Goal: Obtain resource: Download file/media

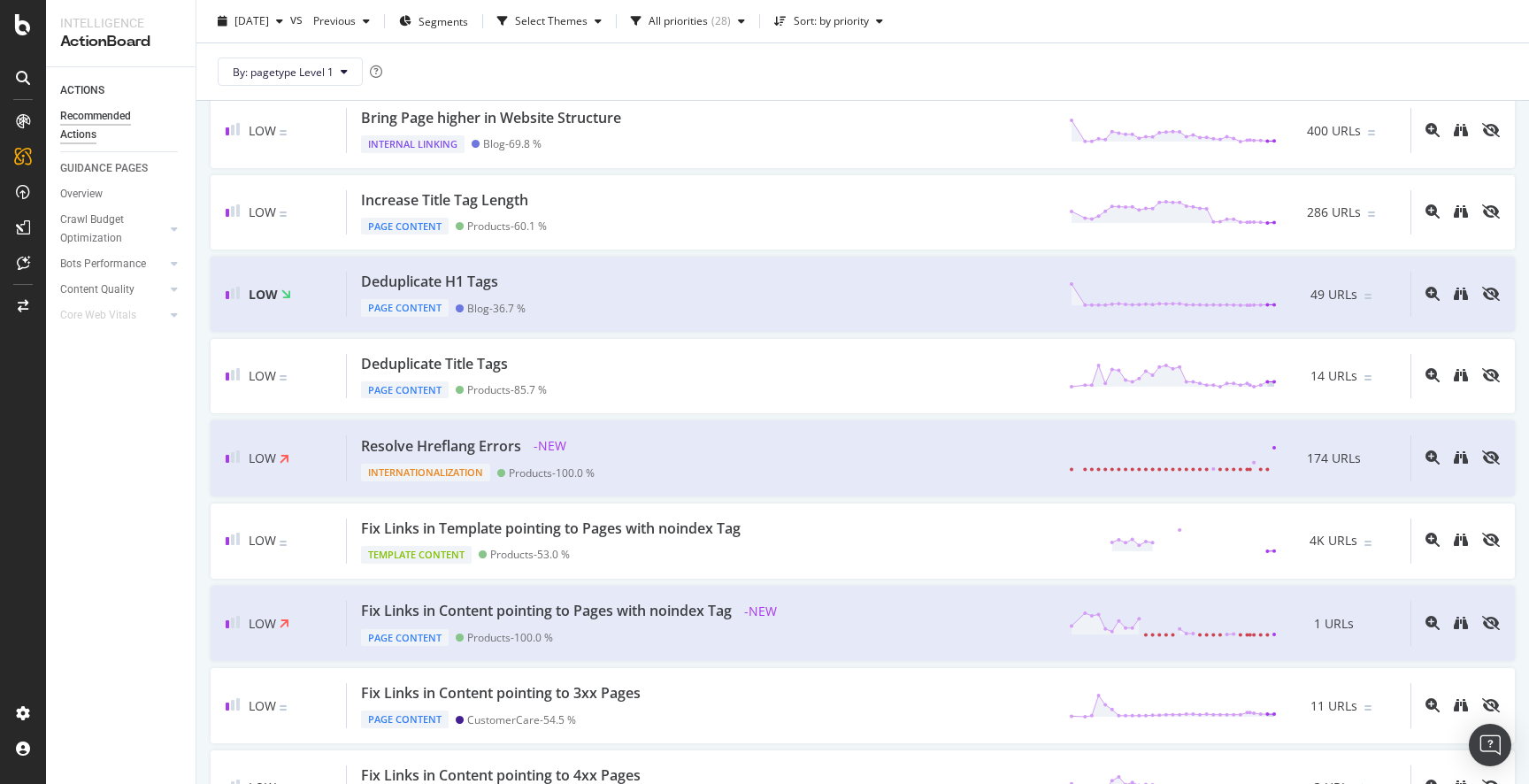
scroll to position [691, 0]
click at [1458, 453] on icon "binoculars" at bounding box center [1461, 454] width 14 height 14
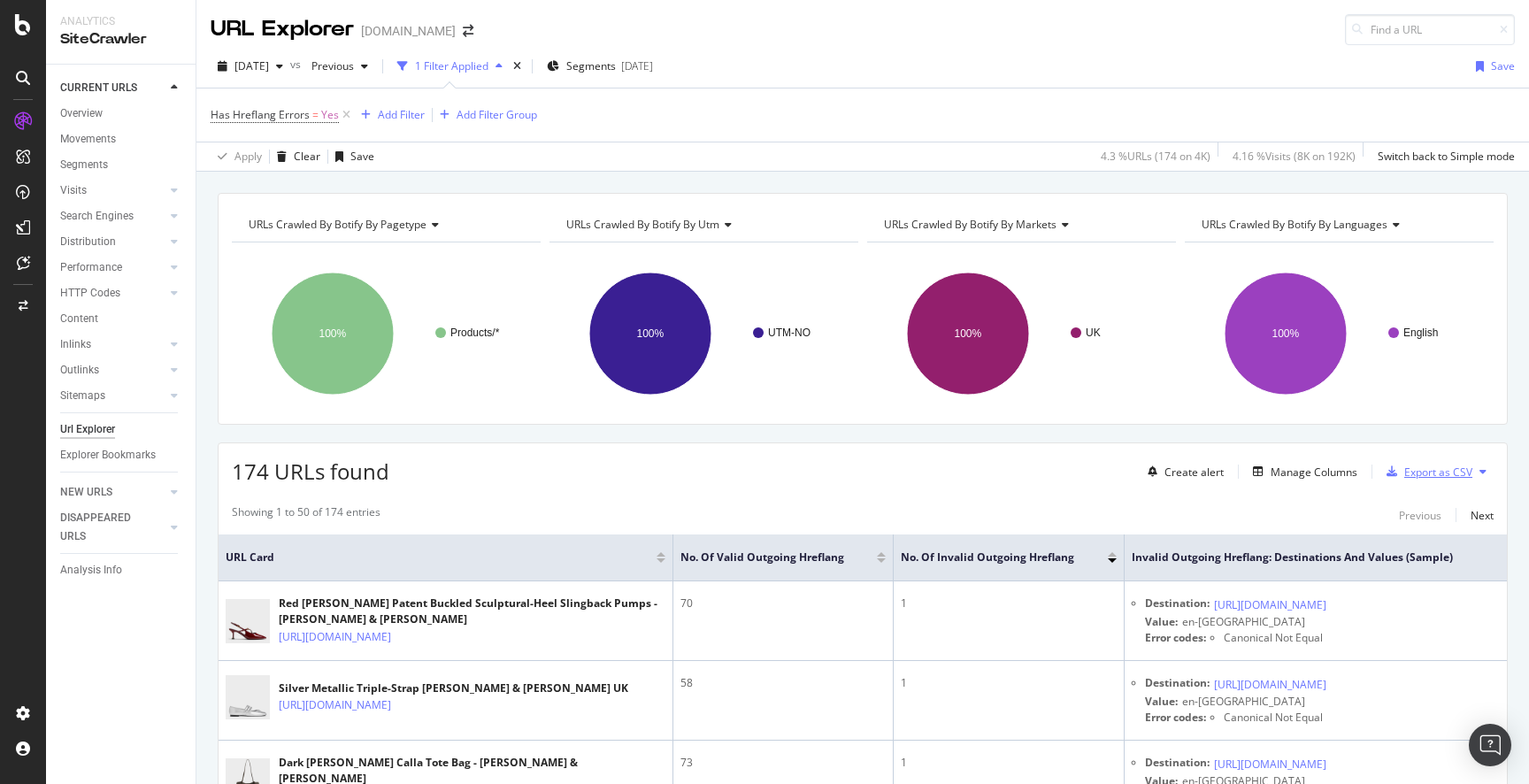
click at [1435, 473] on div "Export as CSV" at bounding box center [1438, 472] width 68 height 15
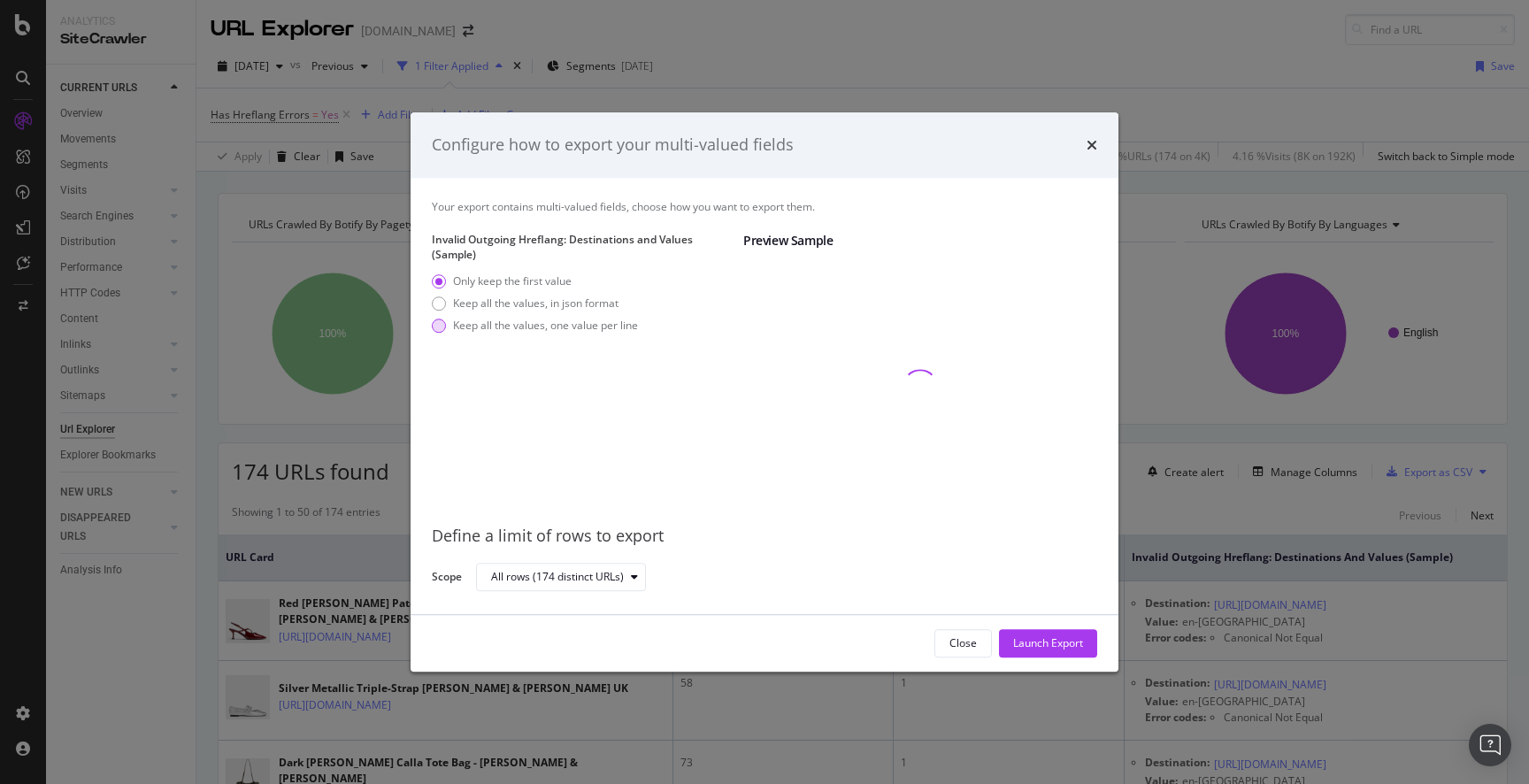
click at [556, 328] on div "Keep all the values, one value per line" at bounding box center [545, 326] width 185 height 15
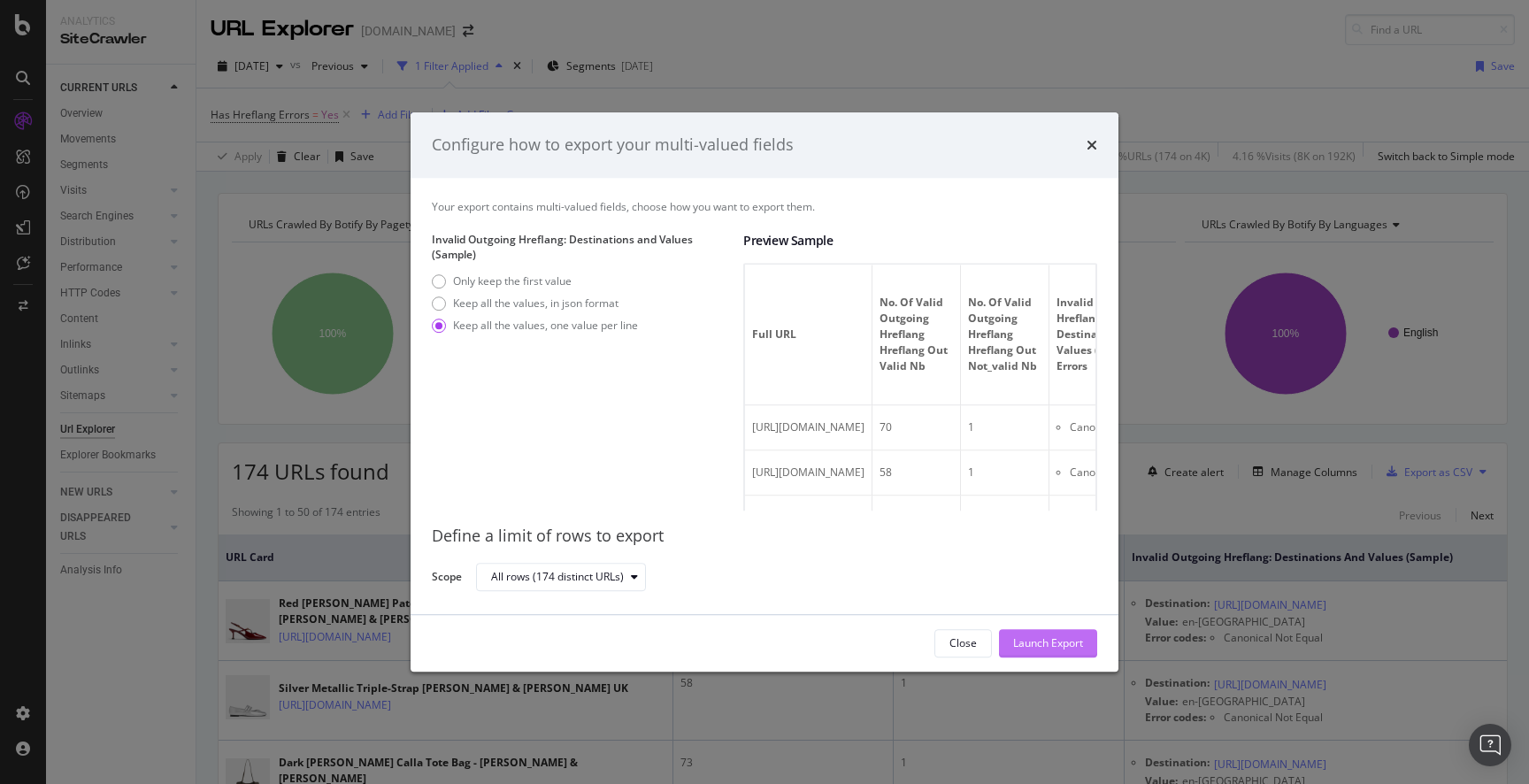
click at [1064, 634] on div "Launch Export" at bounding box center [1048, 643] width 70 height 27
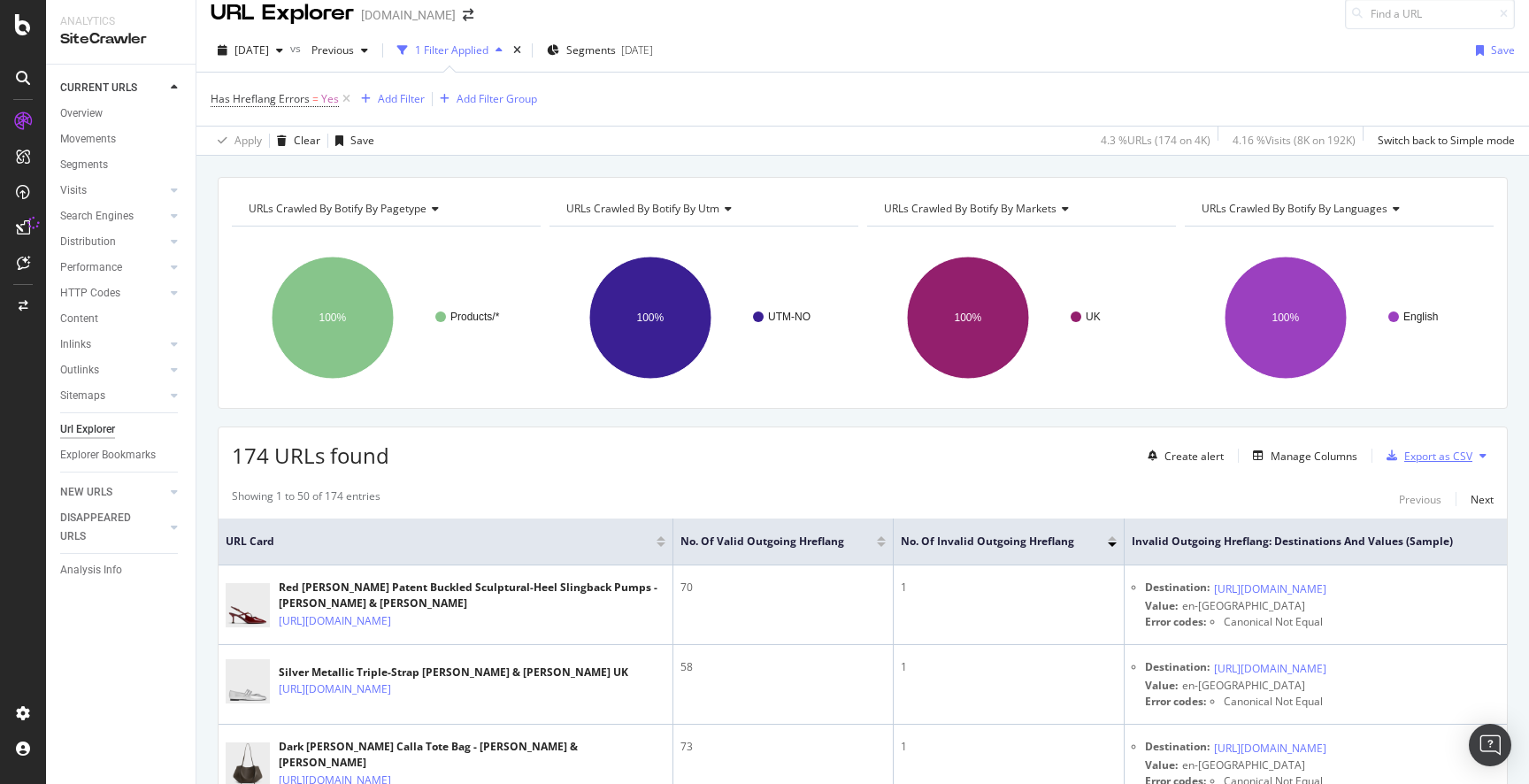
scroll to position [19, 0]
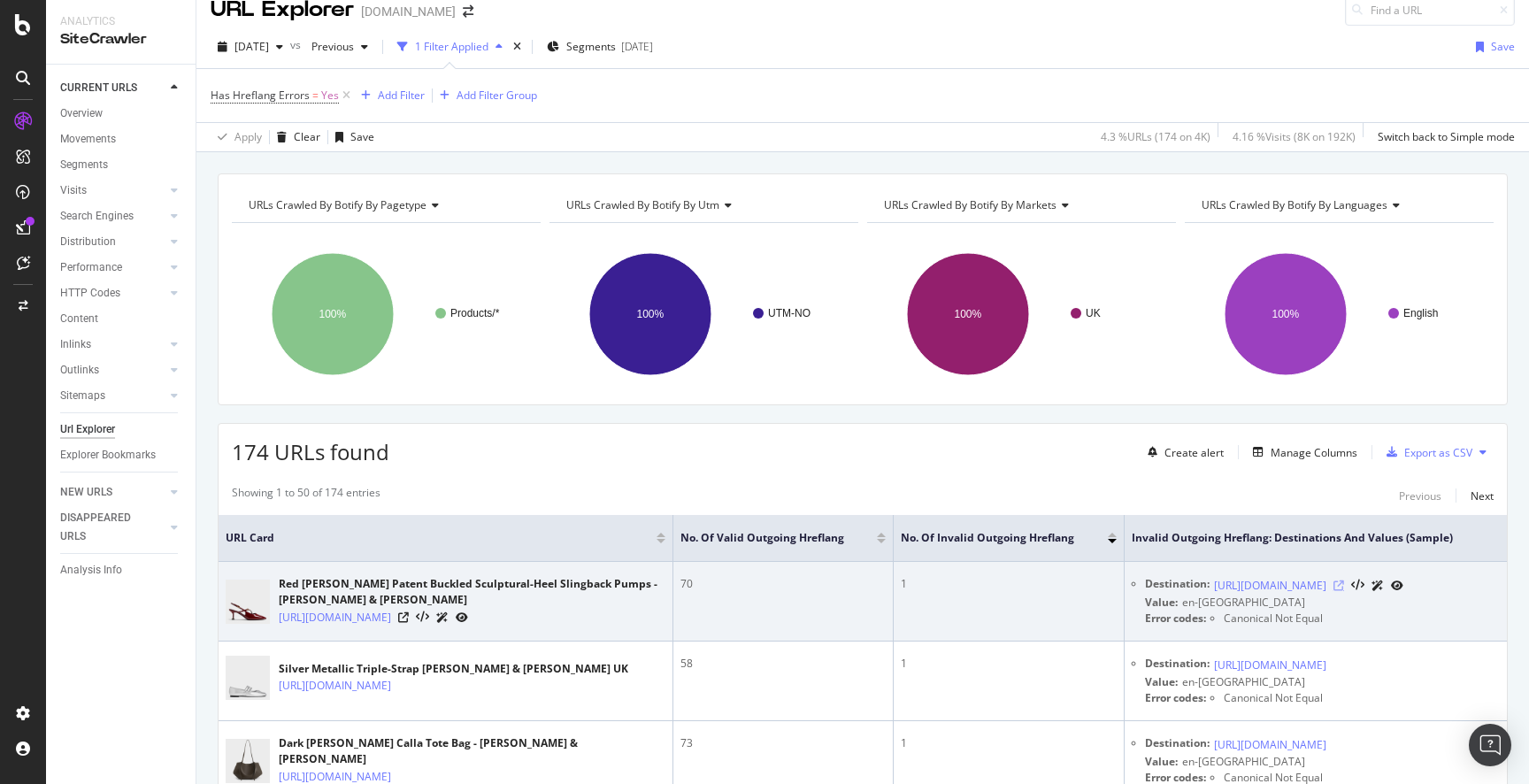
click at [1344, 591] on icon at bounding box center [1339, 585] width 11 height 11
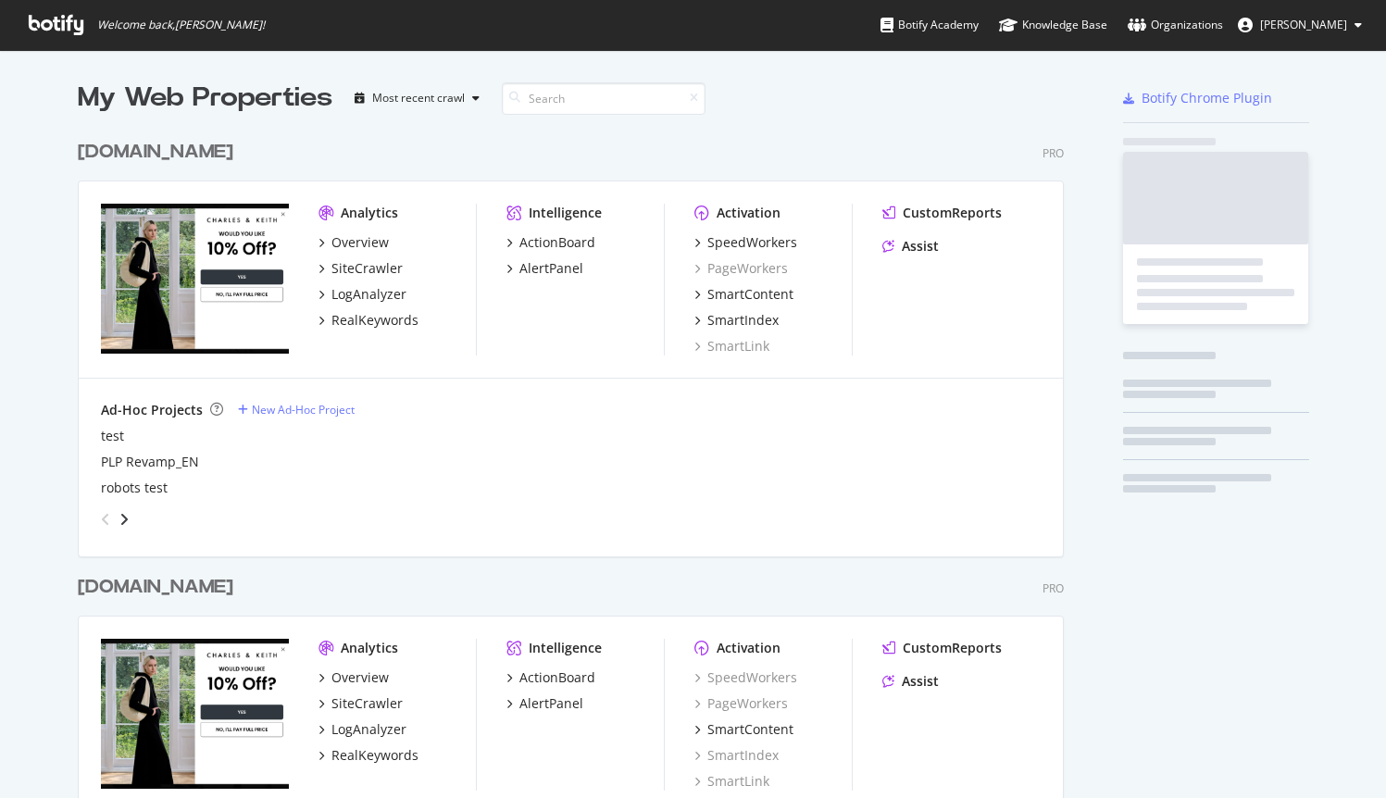
scroll to position [1109, 1000]
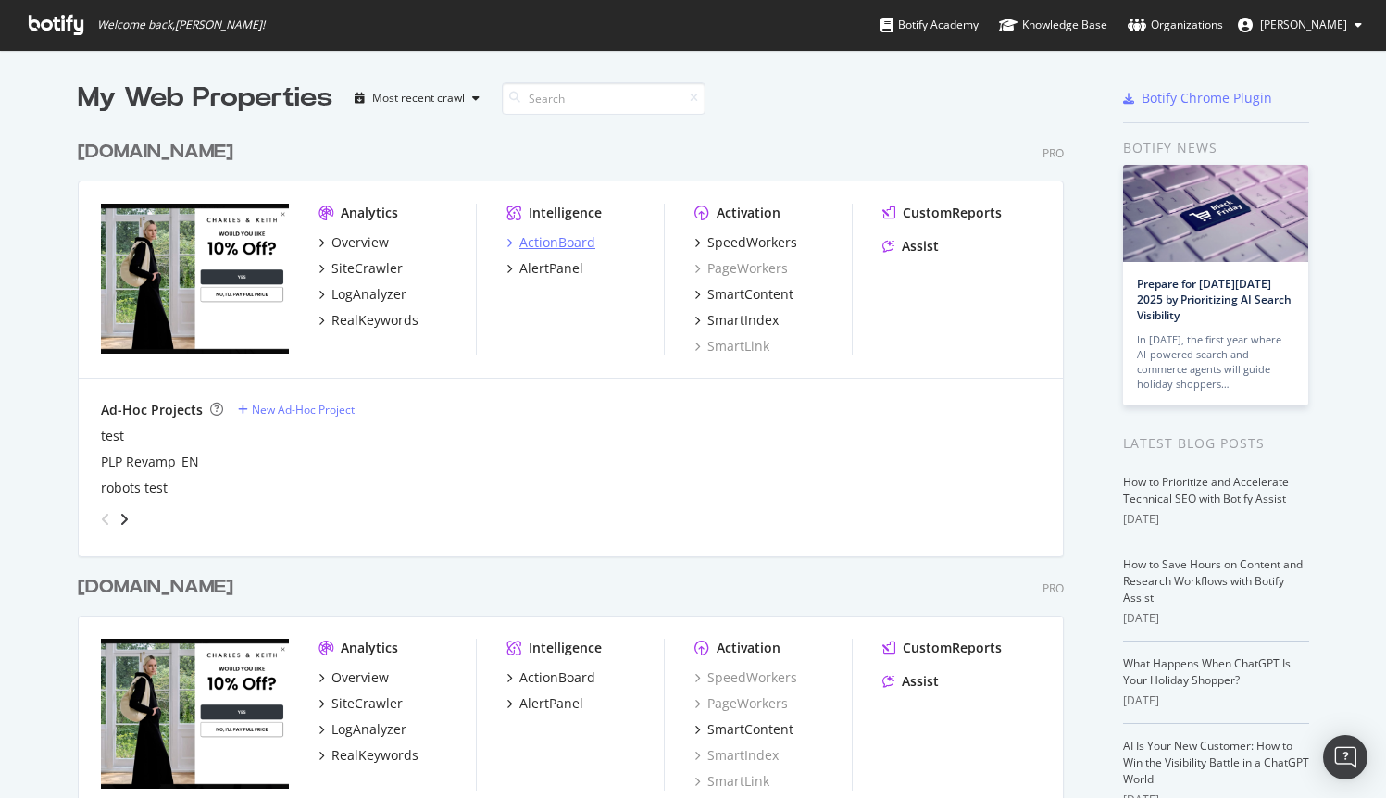
click at [553, 243] on div "ActionBoard" at bounding box center [557, 242] width 76 height 19
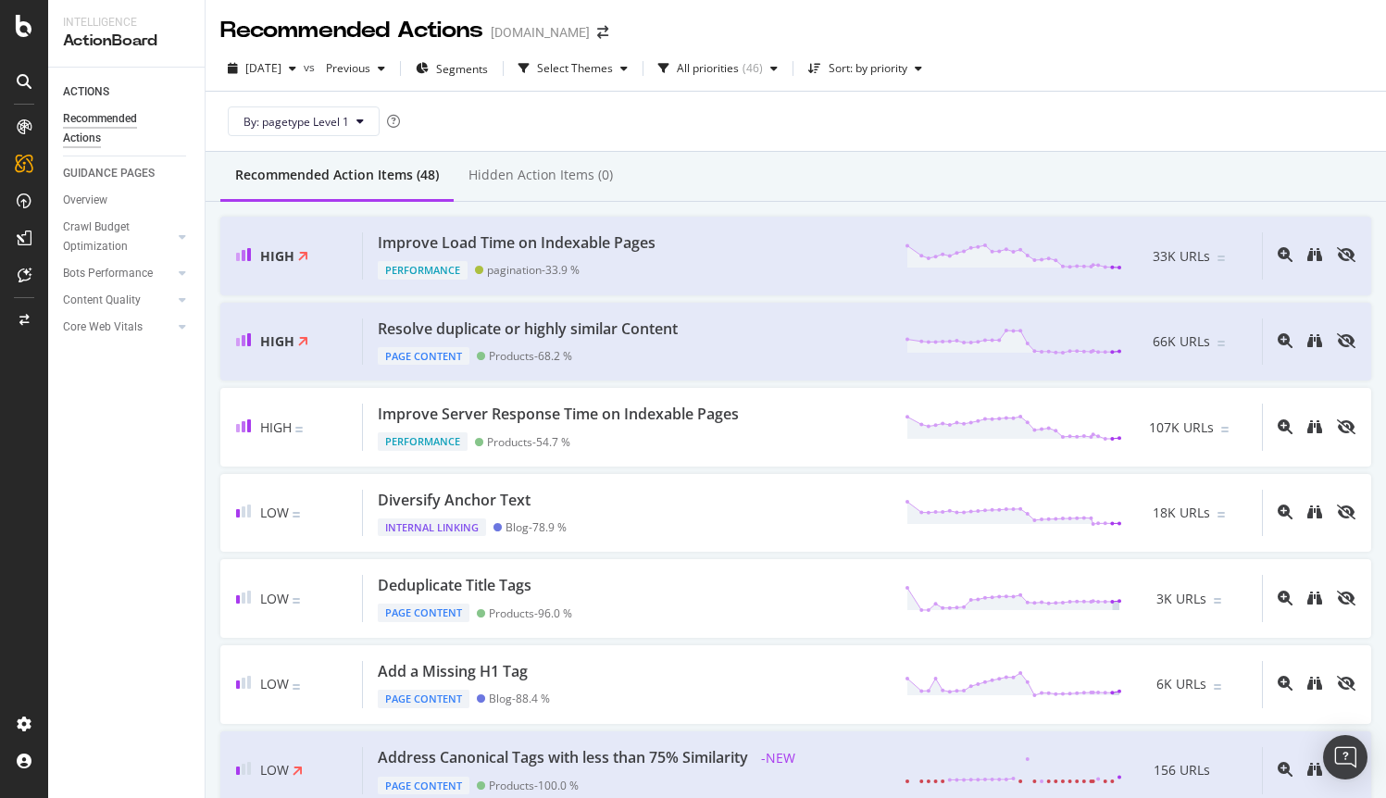
click at [768, 164] on div "Recommended Action Items (48) Hidden Action Items (0)" at bounding box center [795, 177] width 1180 height 50
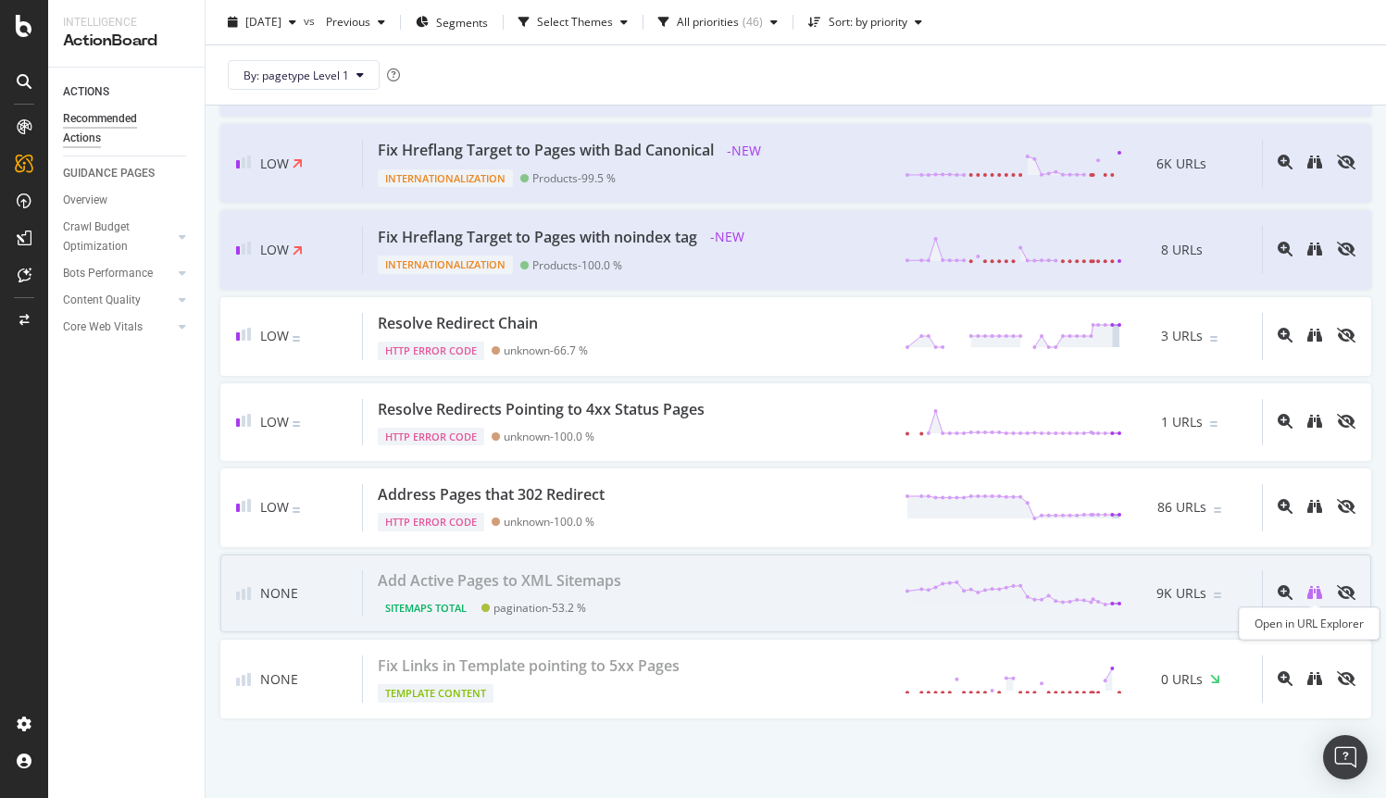
click at [1311, 599] on icon "binoculars" at bounding box center [1314, 592] width 15 height 15
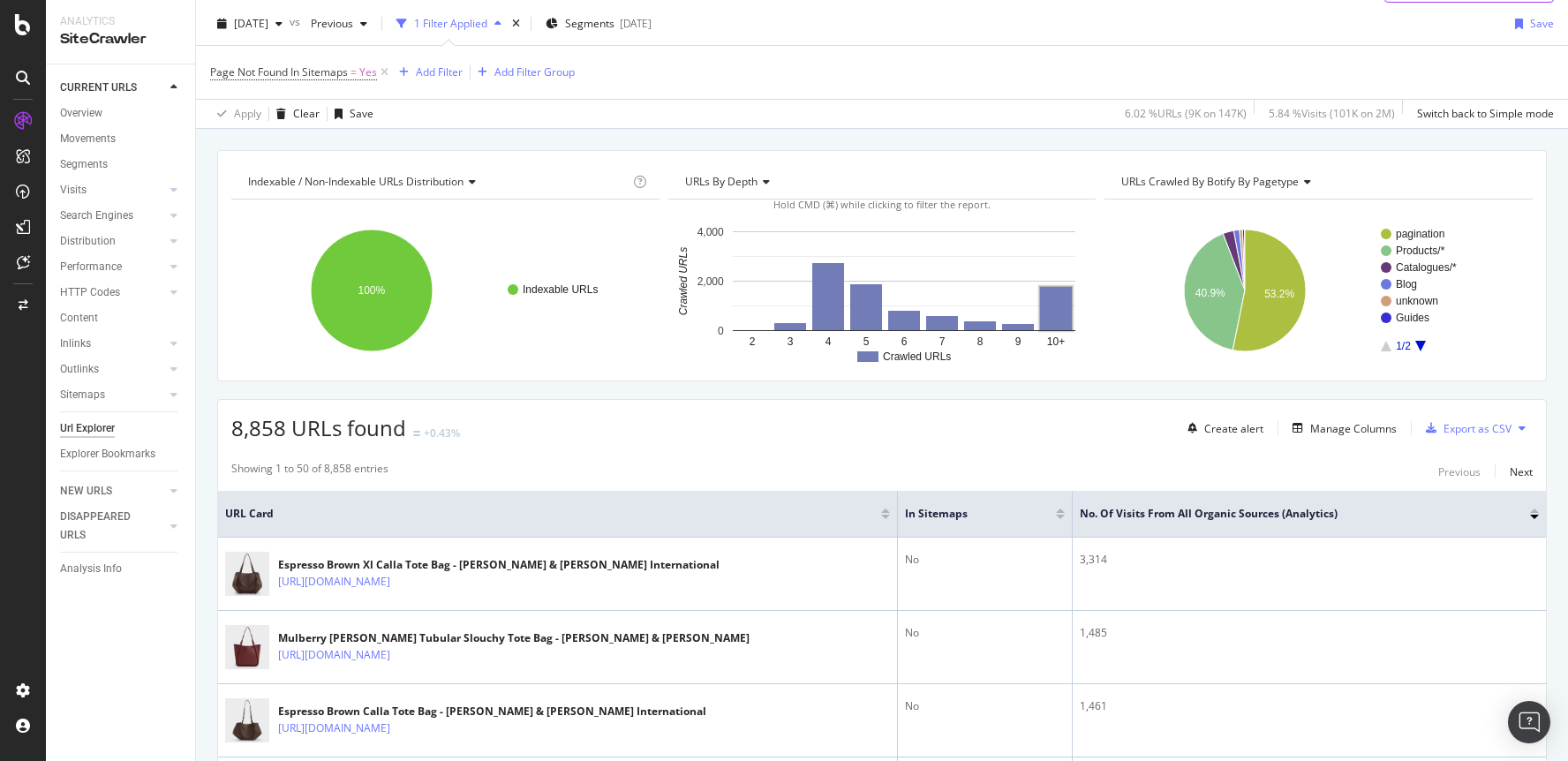
scroll to position [51, 0]
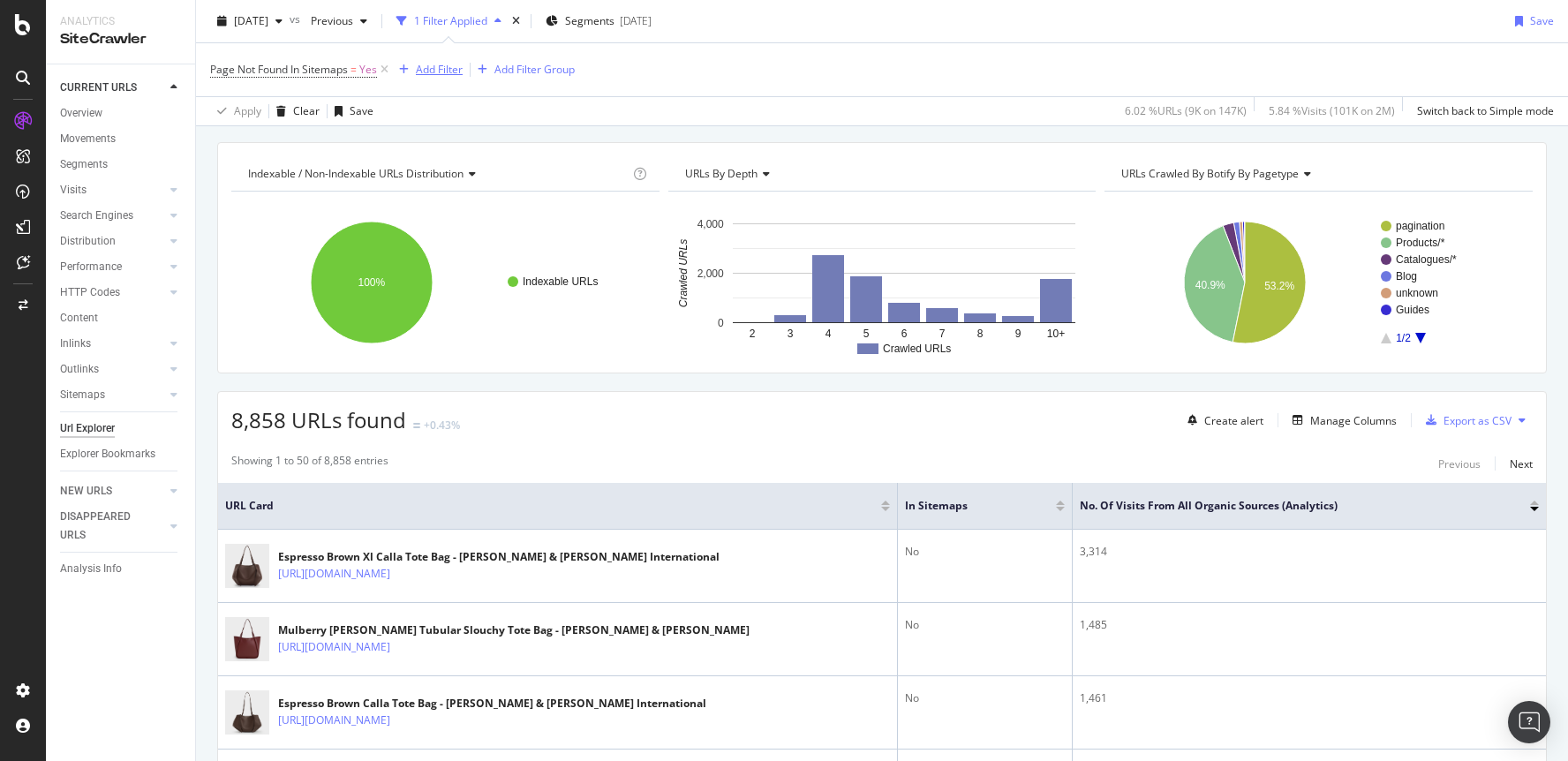
click at [436, 67] on div "Add Filter" at bounding box center [439, 70] width 47 height 15
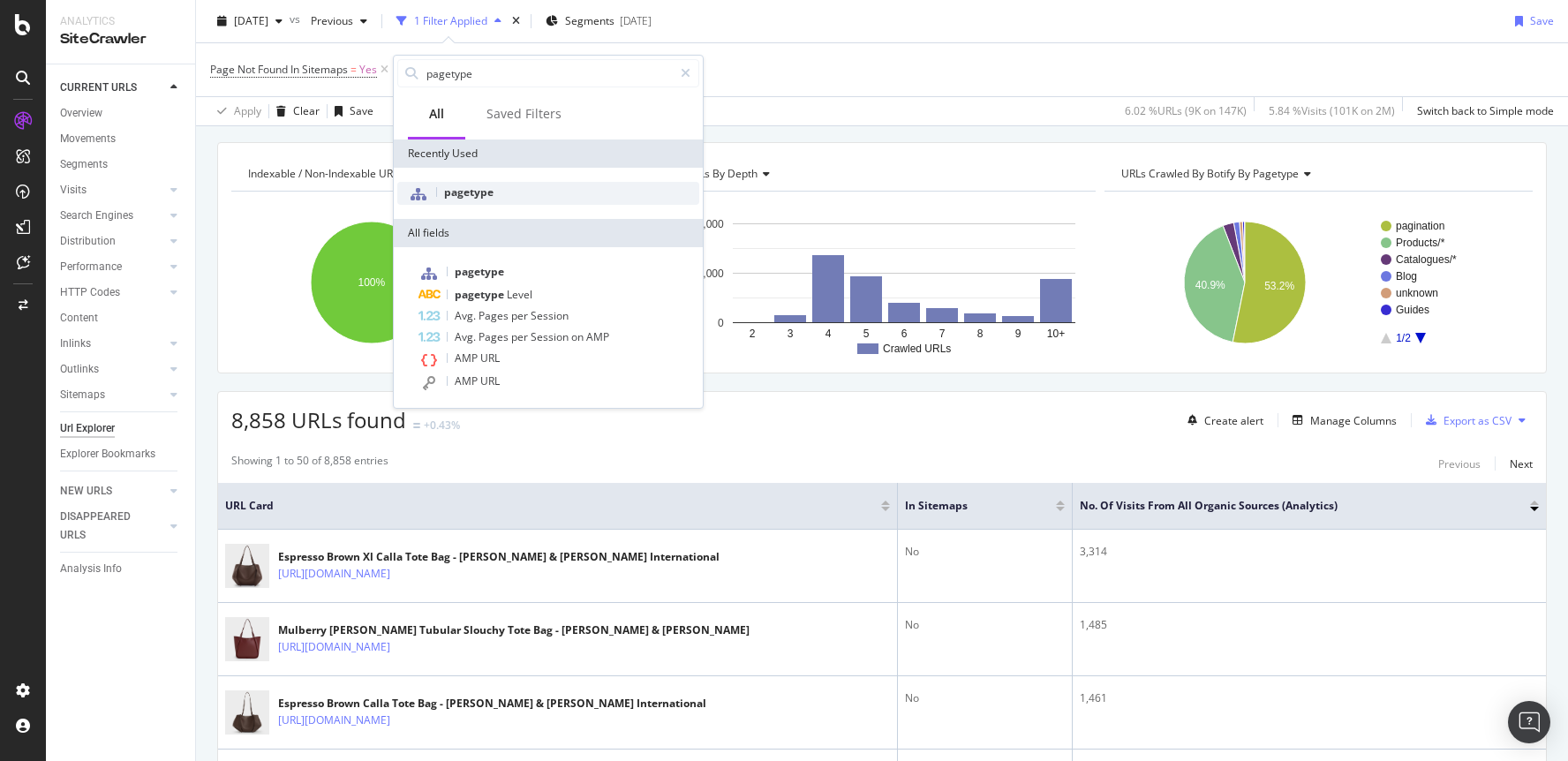
type input "pagetype"
click at [468, 186] on span "pagetype" at bounding box center [469, 192] width 50 height 15
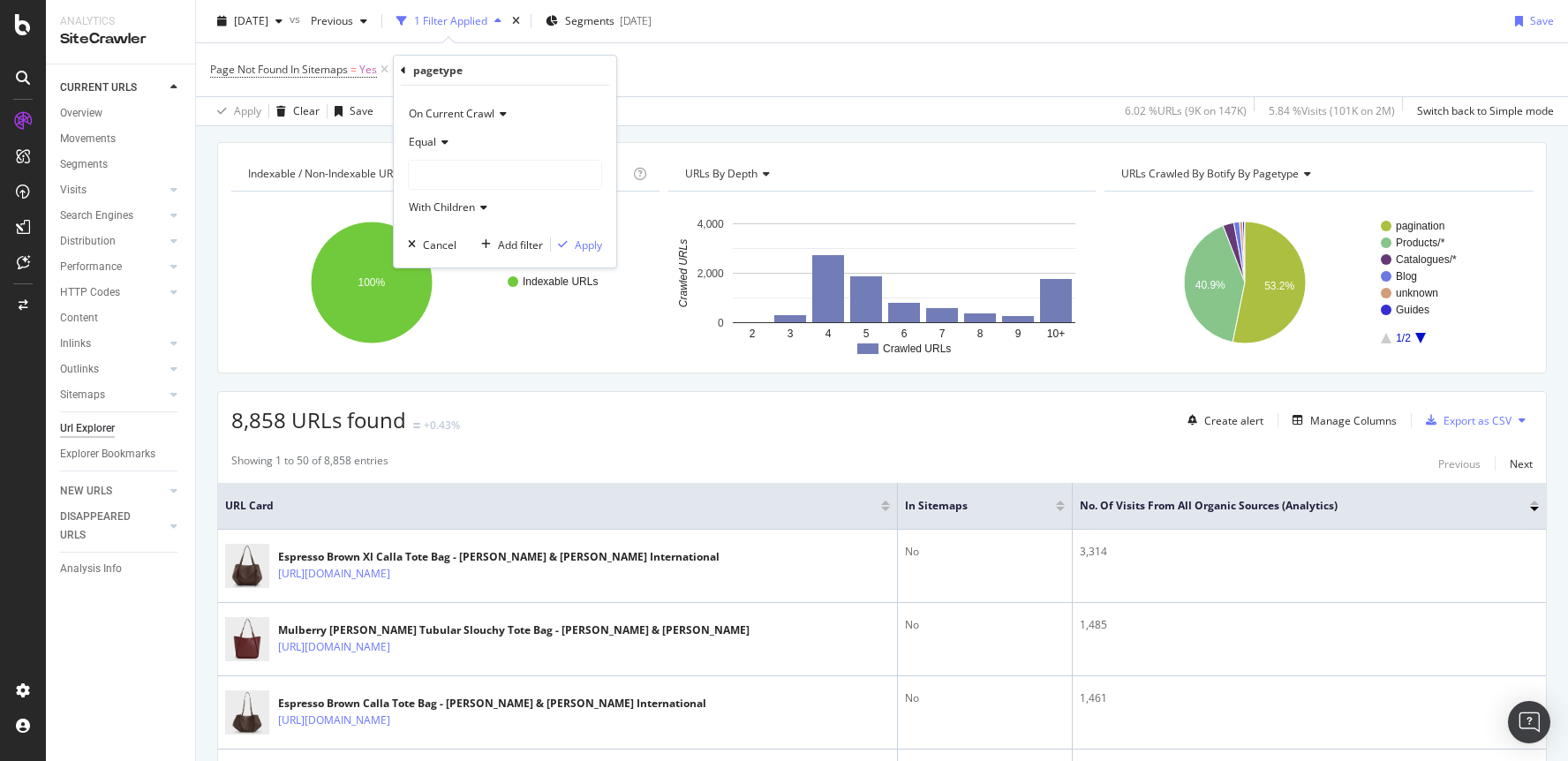
click at [434, 129] on div "Equal" at bounding box center [505, 142] width 195 height 29
click at [460, 202] on span "Not Equal" at bounding box center [441, 202] width 48 height 15
click at [459, 177] on div at bounding box center [505, 175] width 193 height 29
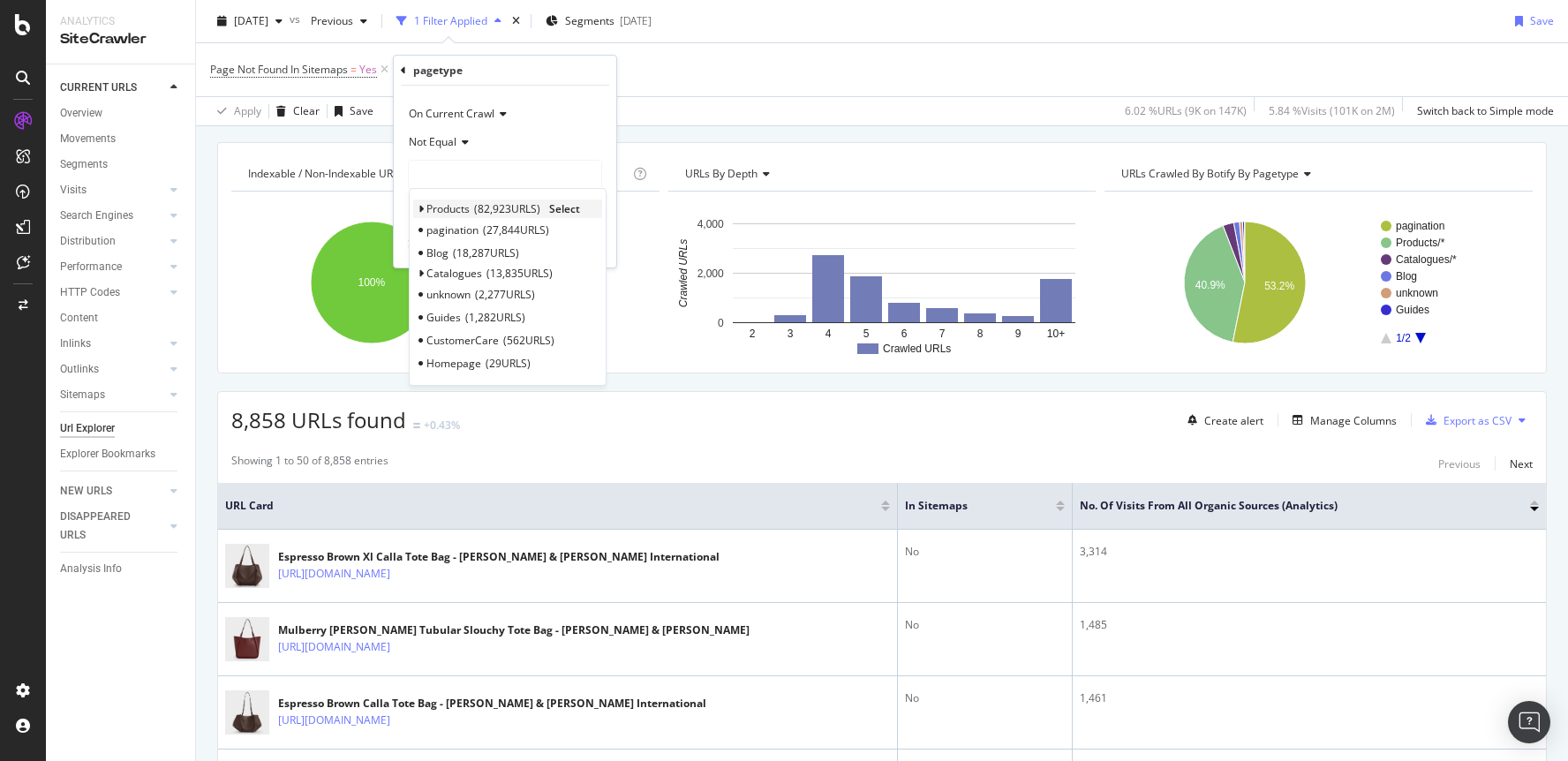
click at [567, 209] on span "Select" at bounding box center [565, 209] width 31 height 15
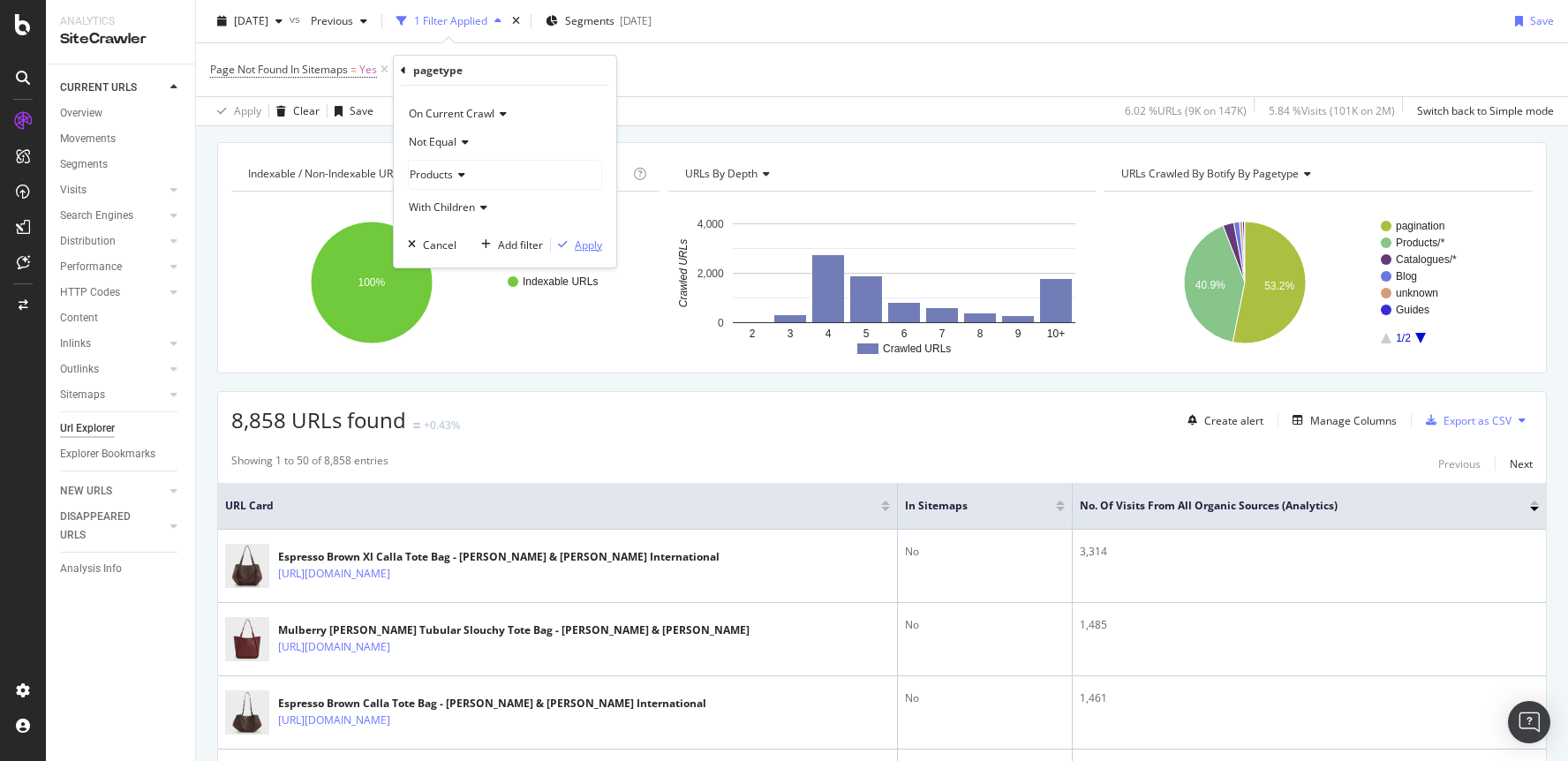
click at [575, 251] on div "Apply" at bounding box center [588, 245] width 28 height 15
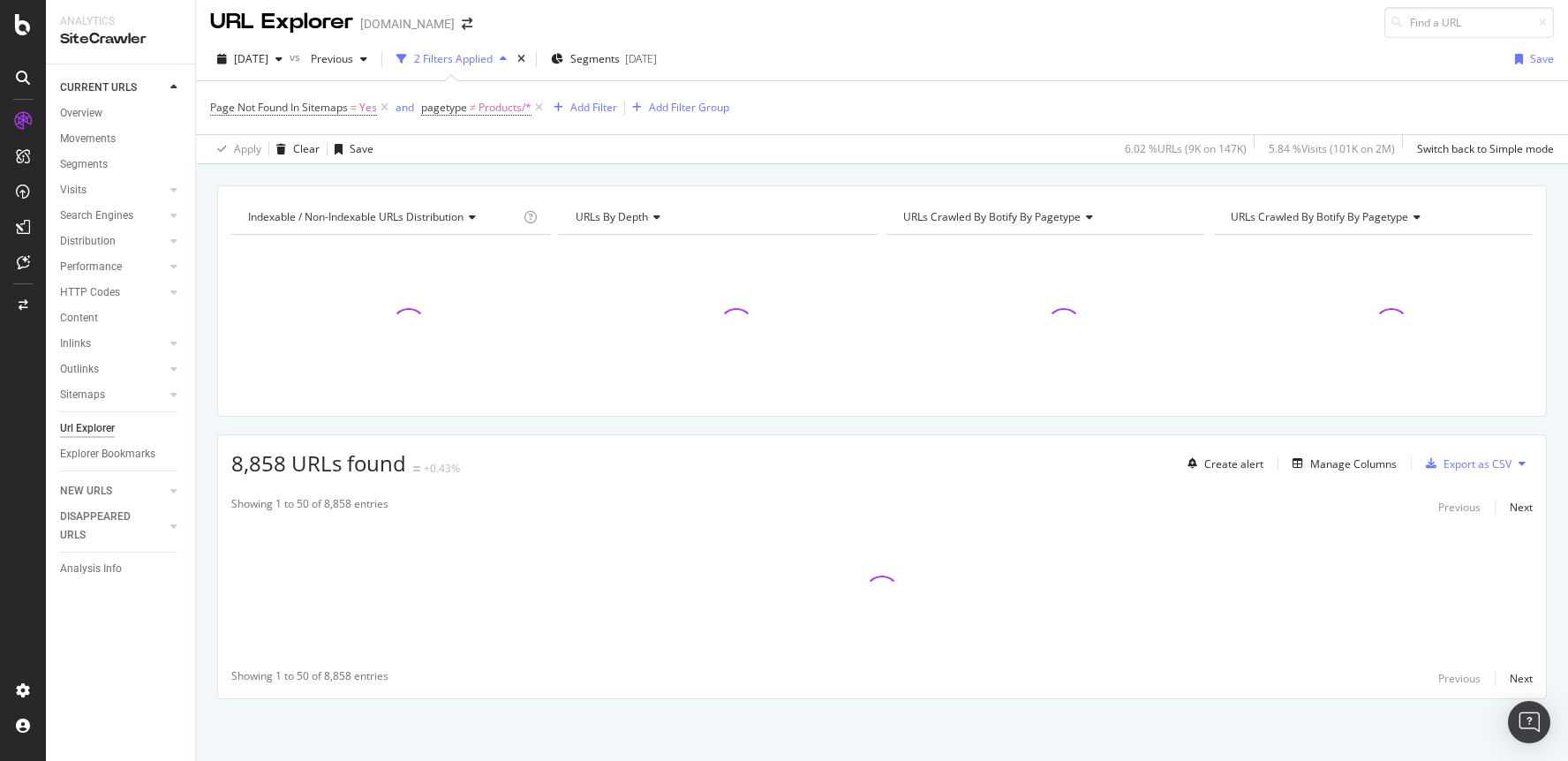
scroll to position [7, 0]
click at [1321, 458] on div "Manage Columns" at bounding box center [1352, 463] width 87 height 15
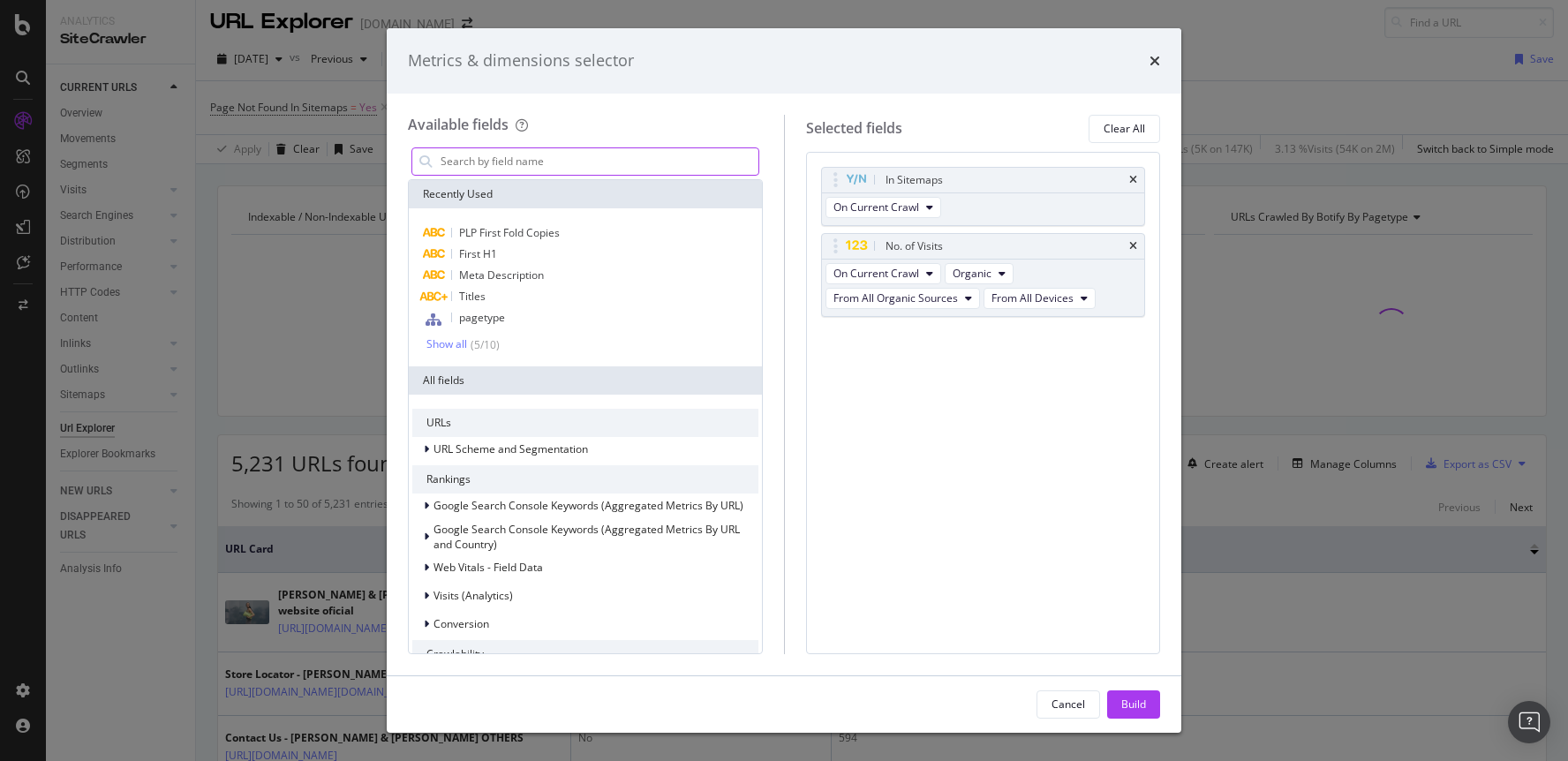
click at [582, 157] on input "modal" at bounding box center [598, 161] width 320 height 27
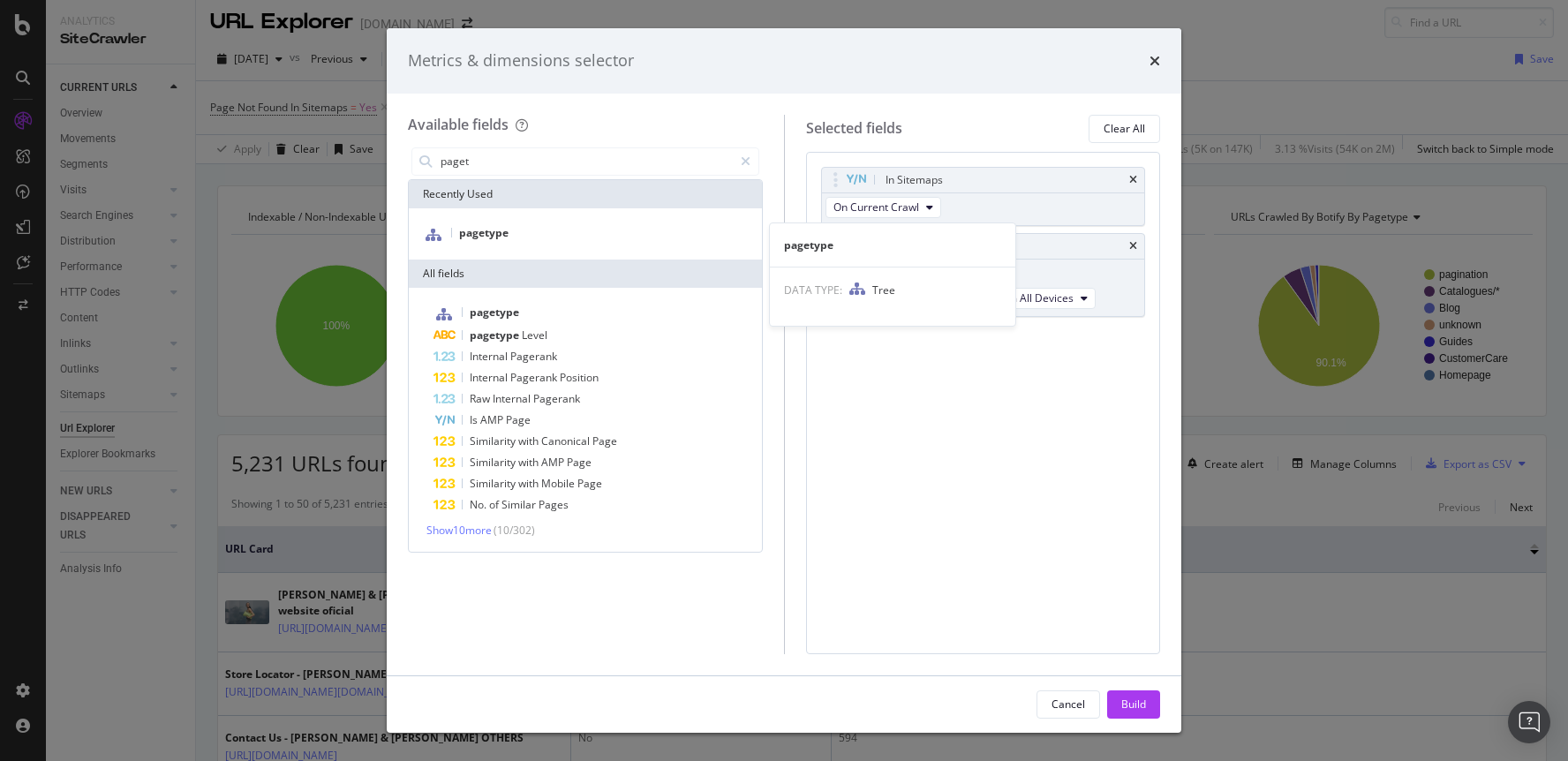
drag, startPoint x: 501, startPoint y: 237, endPoint x: 524, endPoint y: 252, distance: 27.5
click at [501, 237] on span "pagetype" at bounding box center [484, 233] width 50 height 15
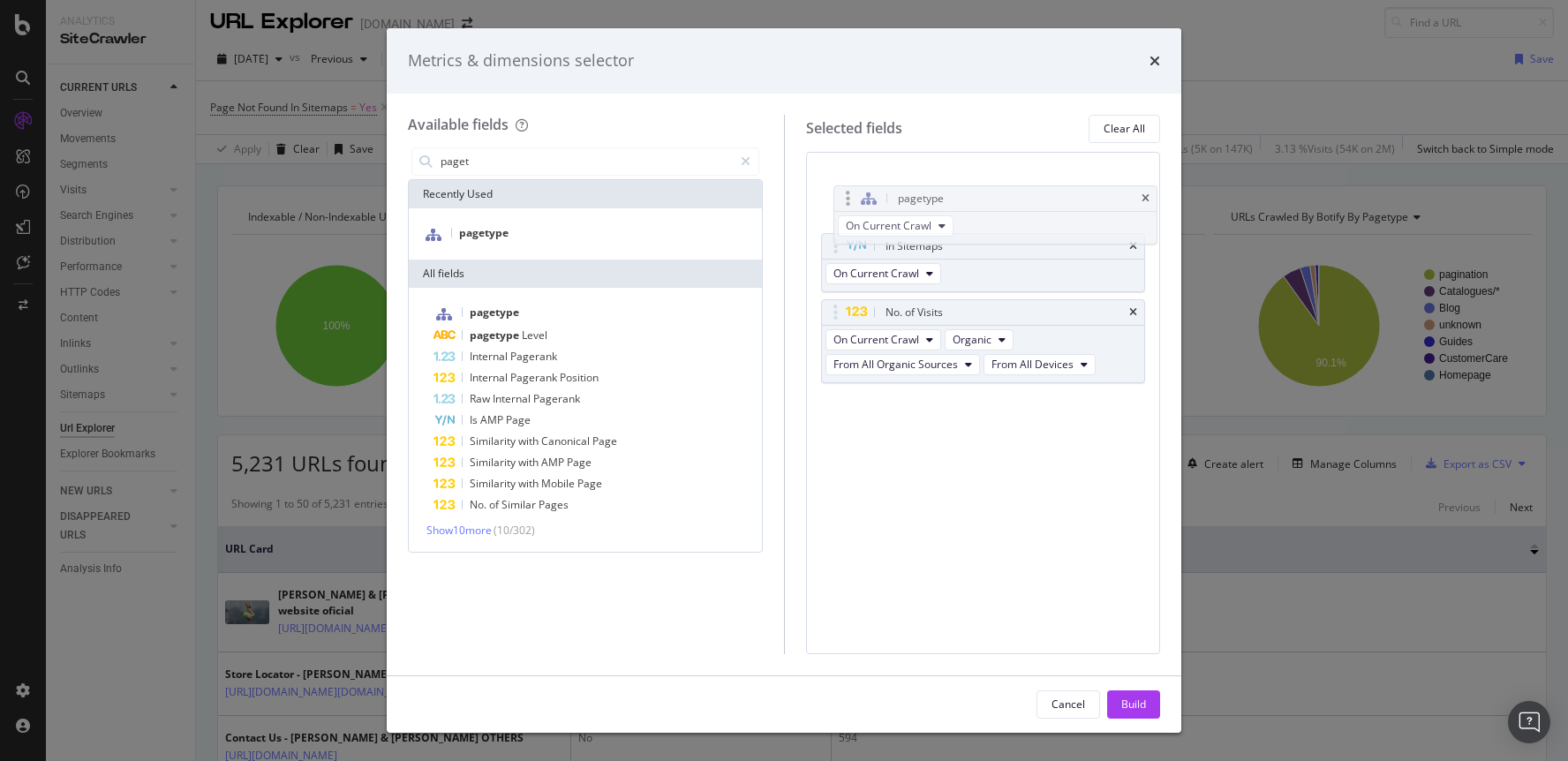
drag, startPoint x: 830, startPoint y: 335, endPoint x: 842, endPoint y: 195, distance: 140.5
click at [842, 195] on body "Analytics SiteCrawler CURRENT URLS Overview Movements Segments Visits Analysis …" at bounding box center [784, 380] width 1568 height 761
click at [502, 160] on input "paget" at bounding box center [586, 161] width 294 height 27
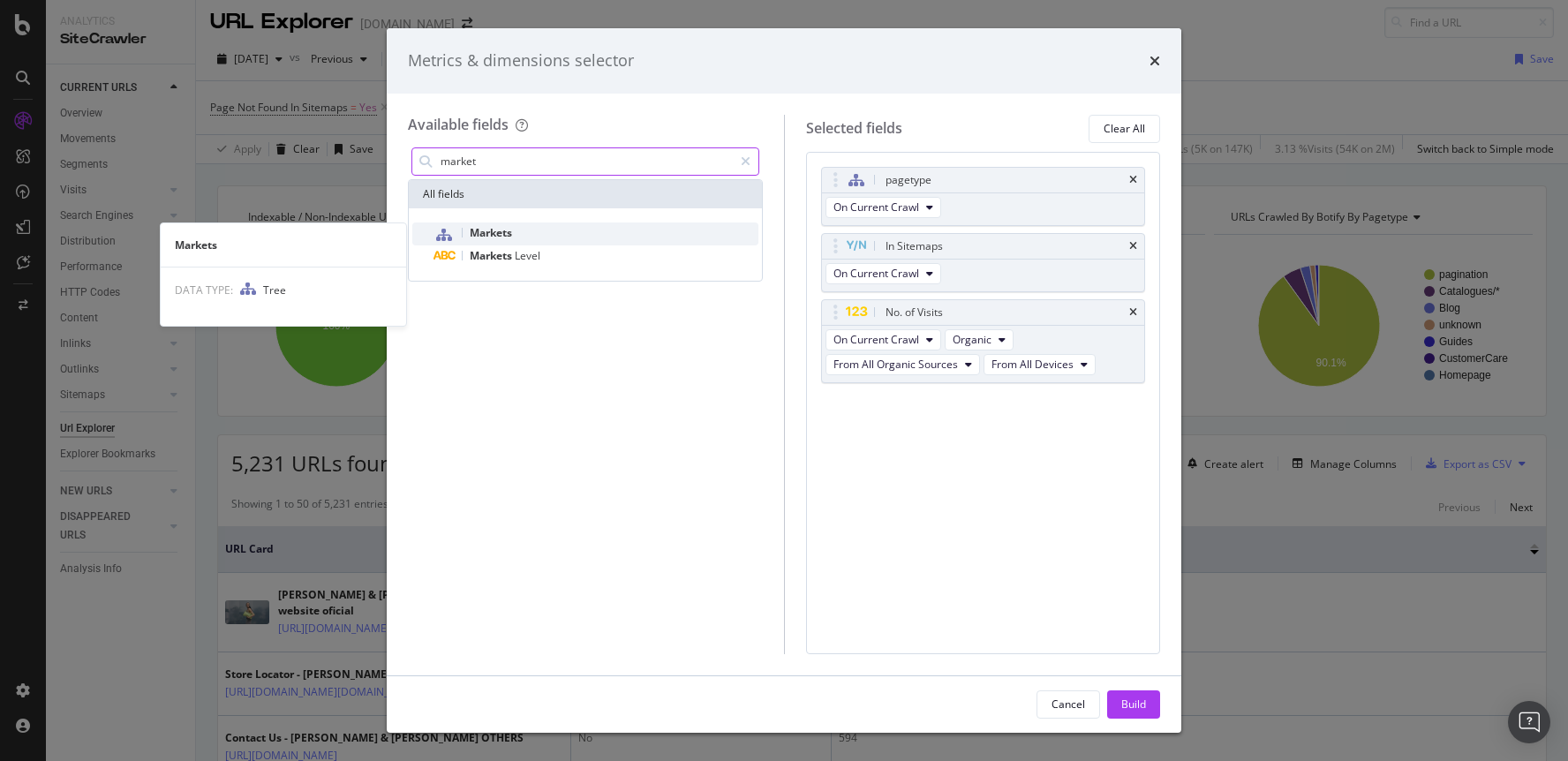
type input "market"
click at [504, 225] on span "Markets" at bounding box center [490, 233] width 42 height 15
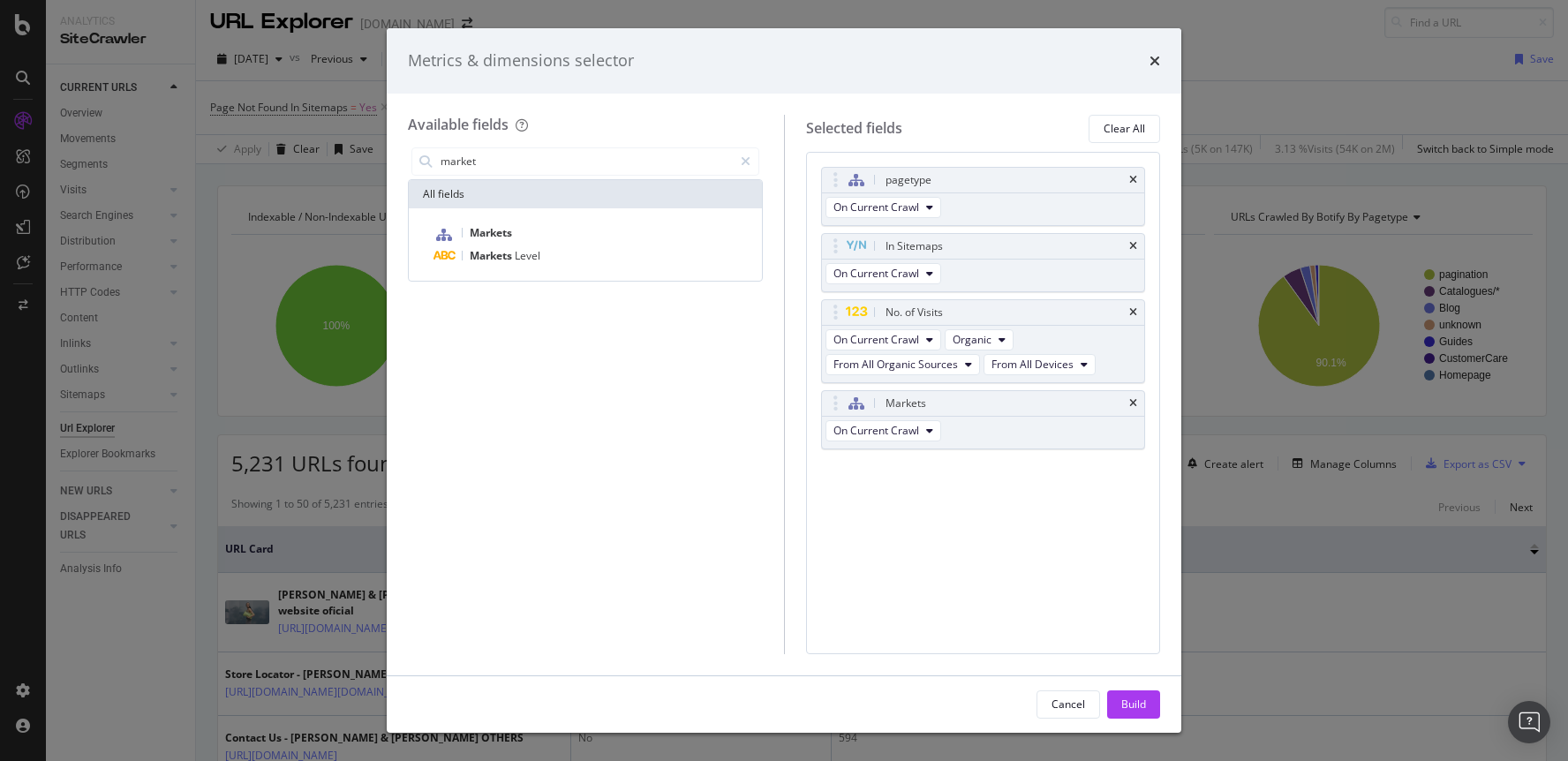
click at [1130, 696] on div "Build" at bounding box center [1133, 704] width 25 height 15
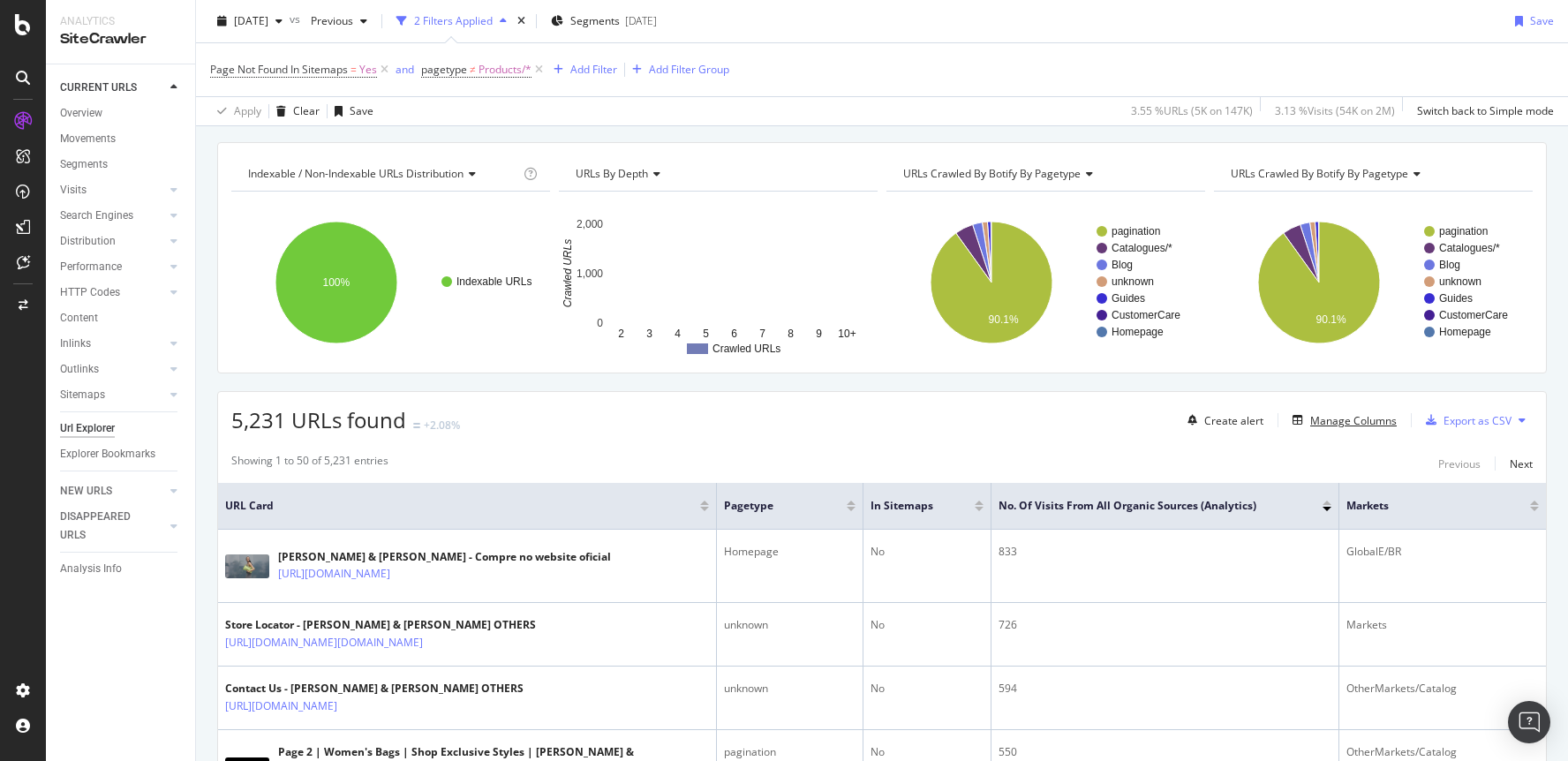
scroll to position [52, 0]
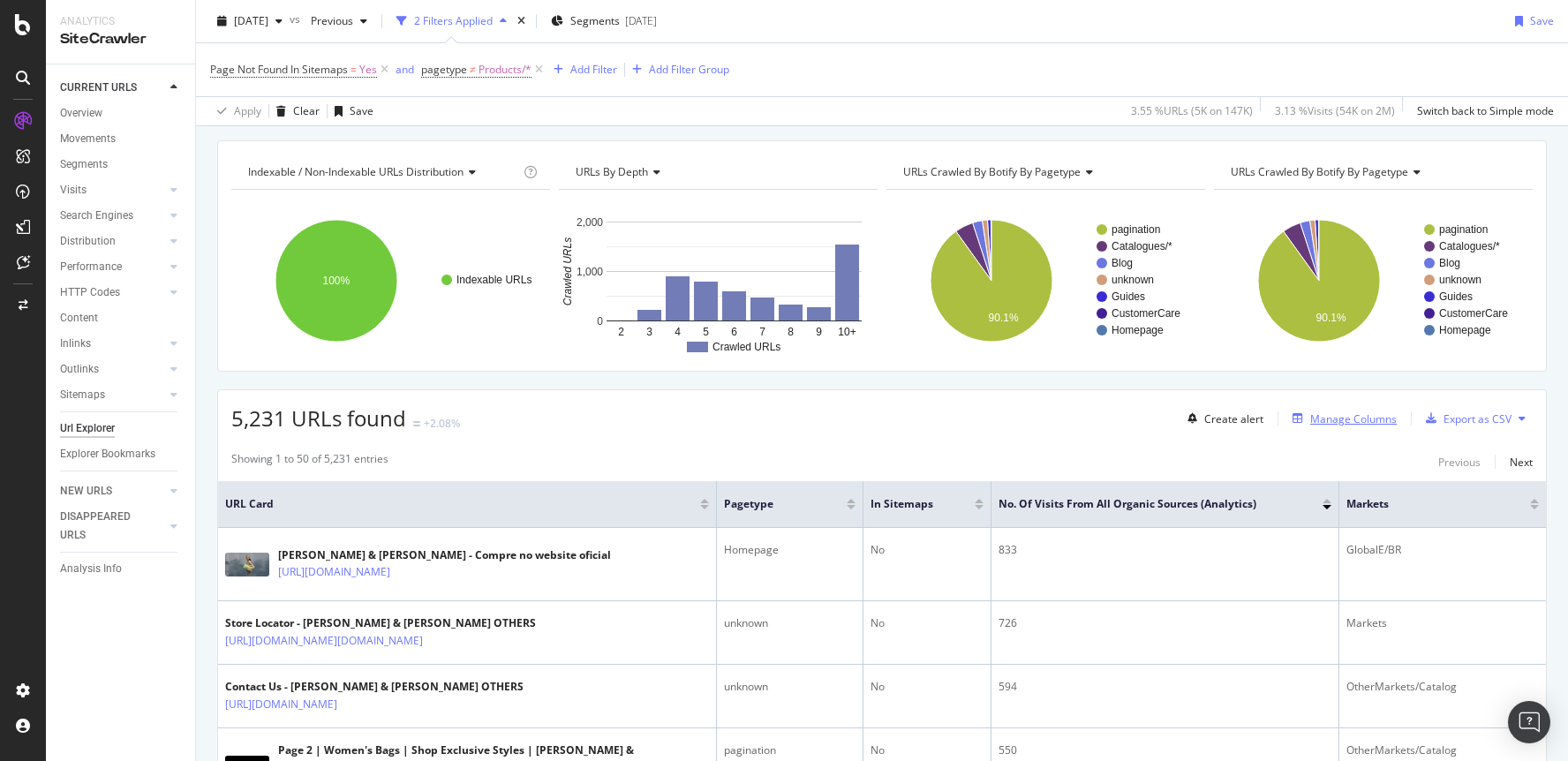
click at [1321, 421] on div "Manage Columns" at bounding box center [1352, 419] width 87 height 15
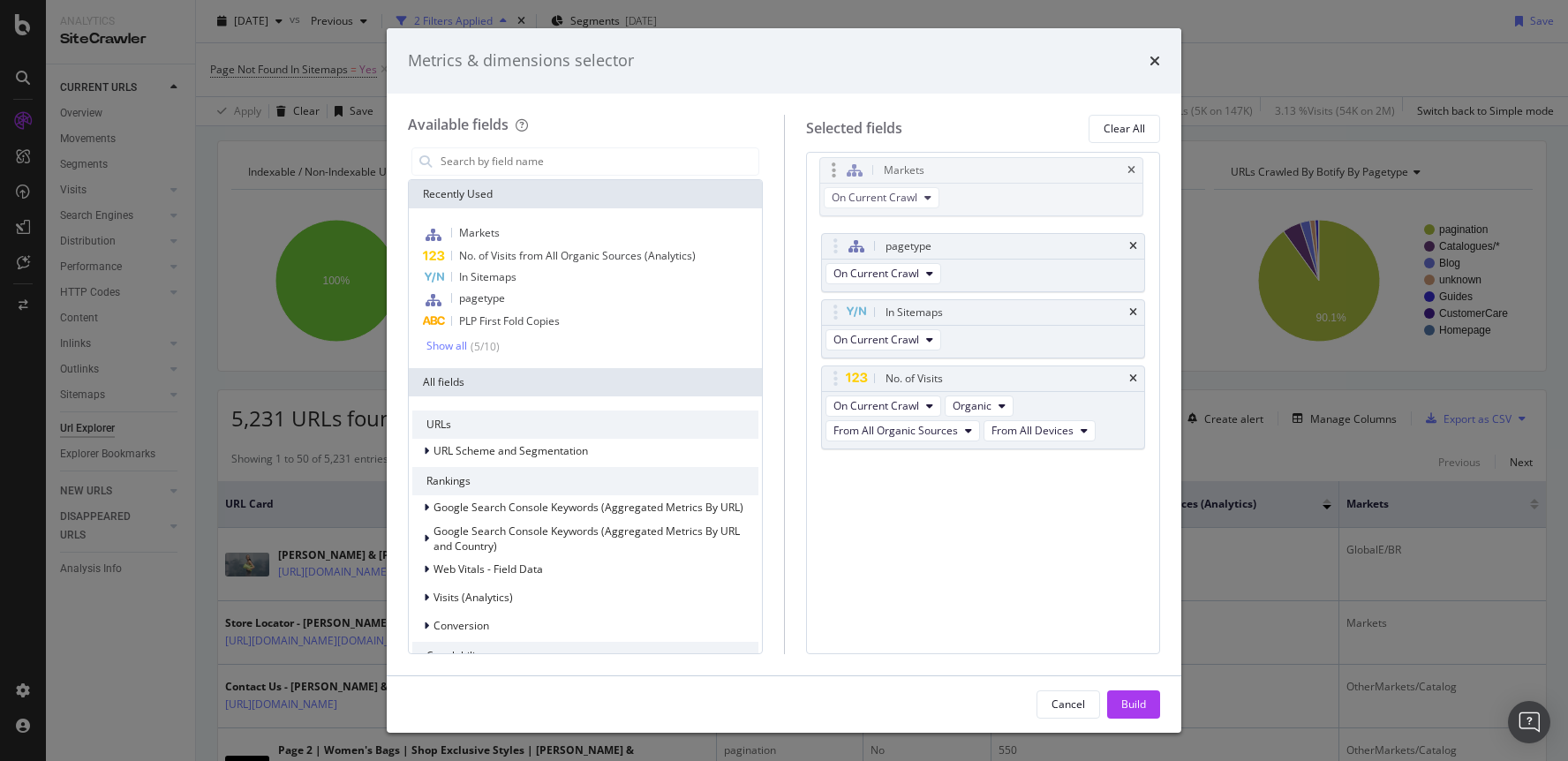
drag, startPoint x: 836, startPoint y: 397, endPoint x: 836, endPoint y: 164, distance: 233.0
click at [836, 164] on body "Analytics SiteCrawler CURRENT URLS Overview Movements Segments Visits Analysis …" at bounding box center [784, 380] width 1568 height 761
click at [1131, 701] on div "Build" at bounding box center [1133, 704] width 25 height 15
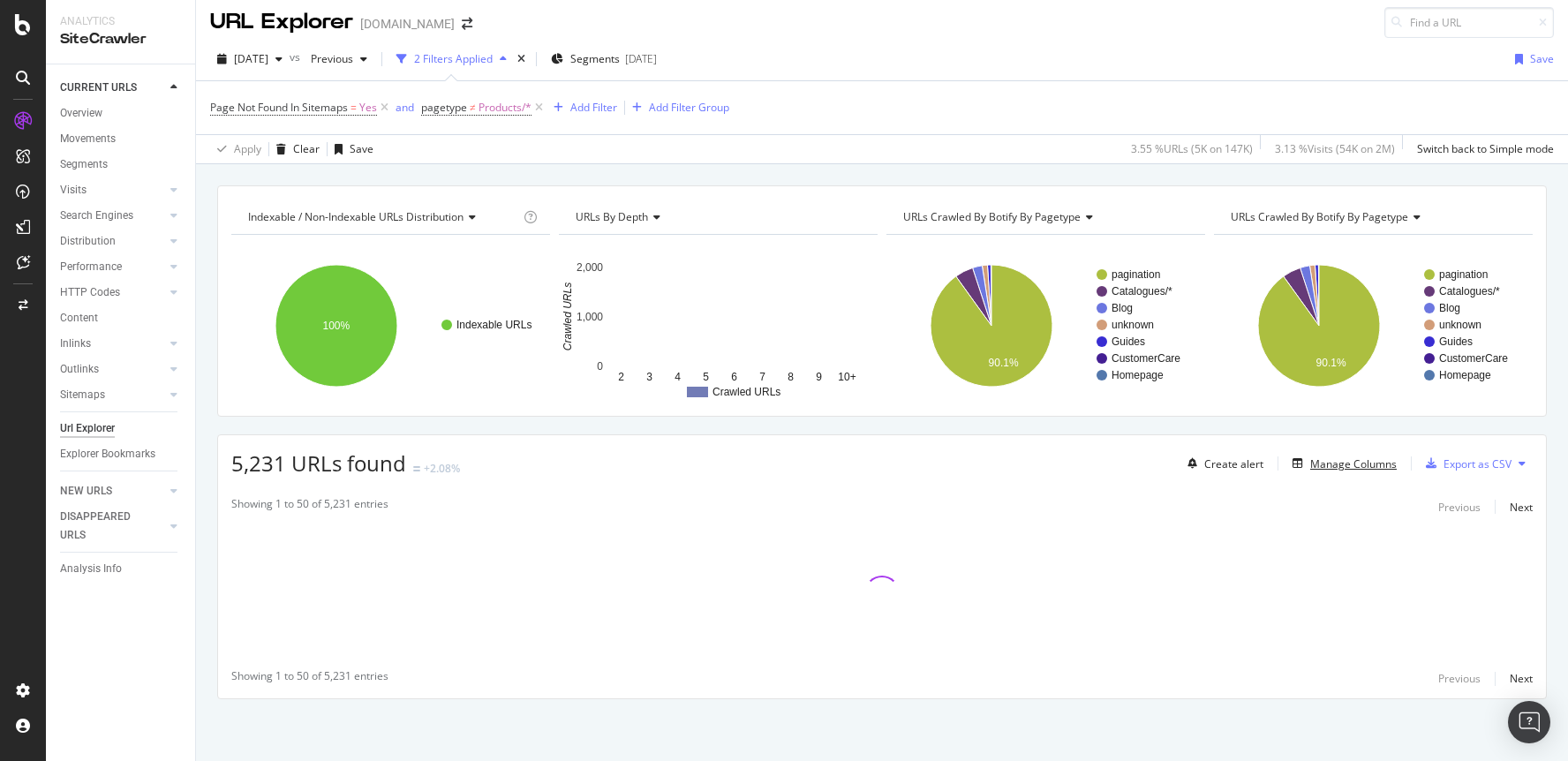
scroll to position [7, 0]
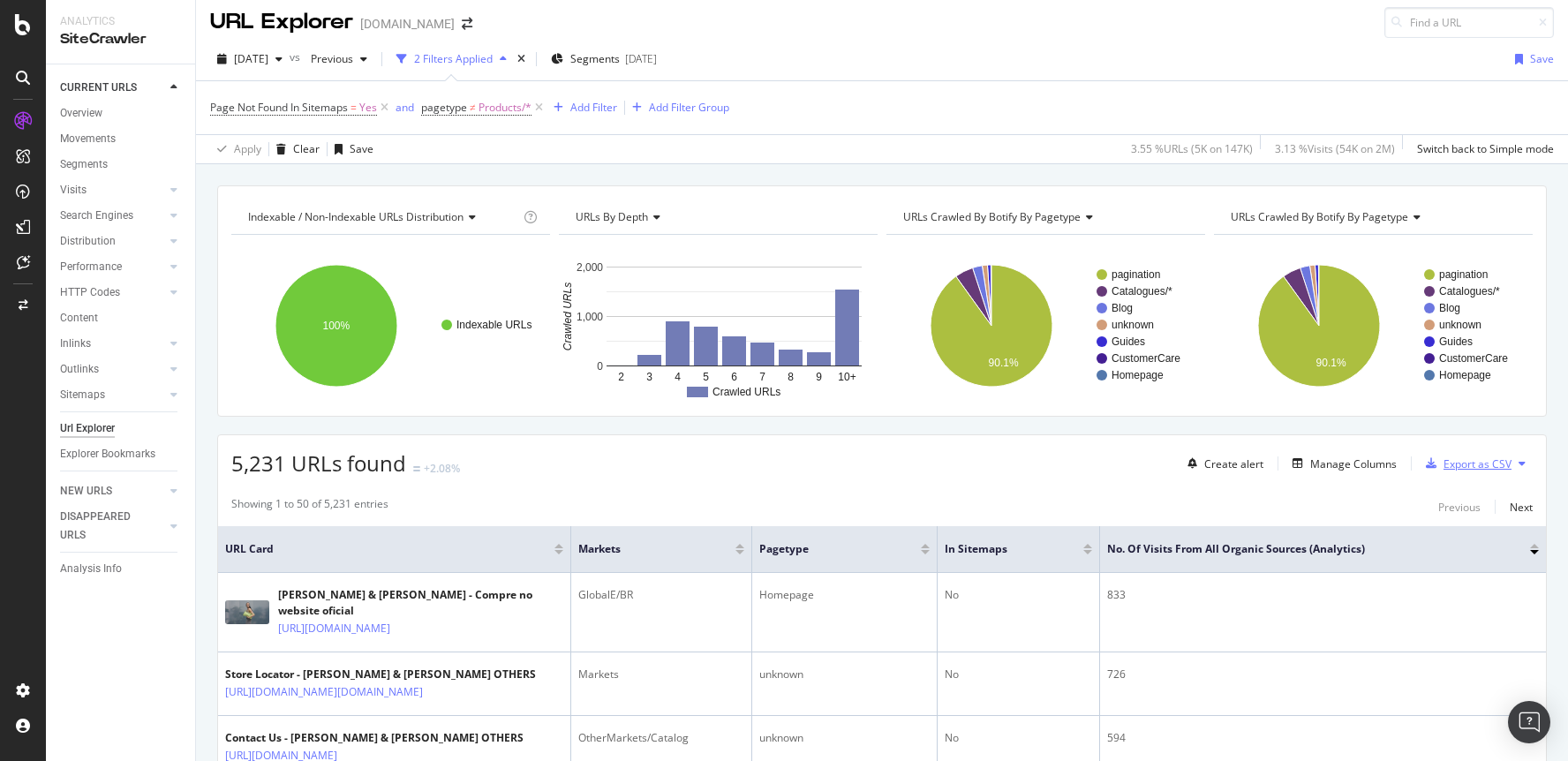
click at [1321, 454] on div "Export as CSV" at bounding box center [1464, 463] width 93 height 27
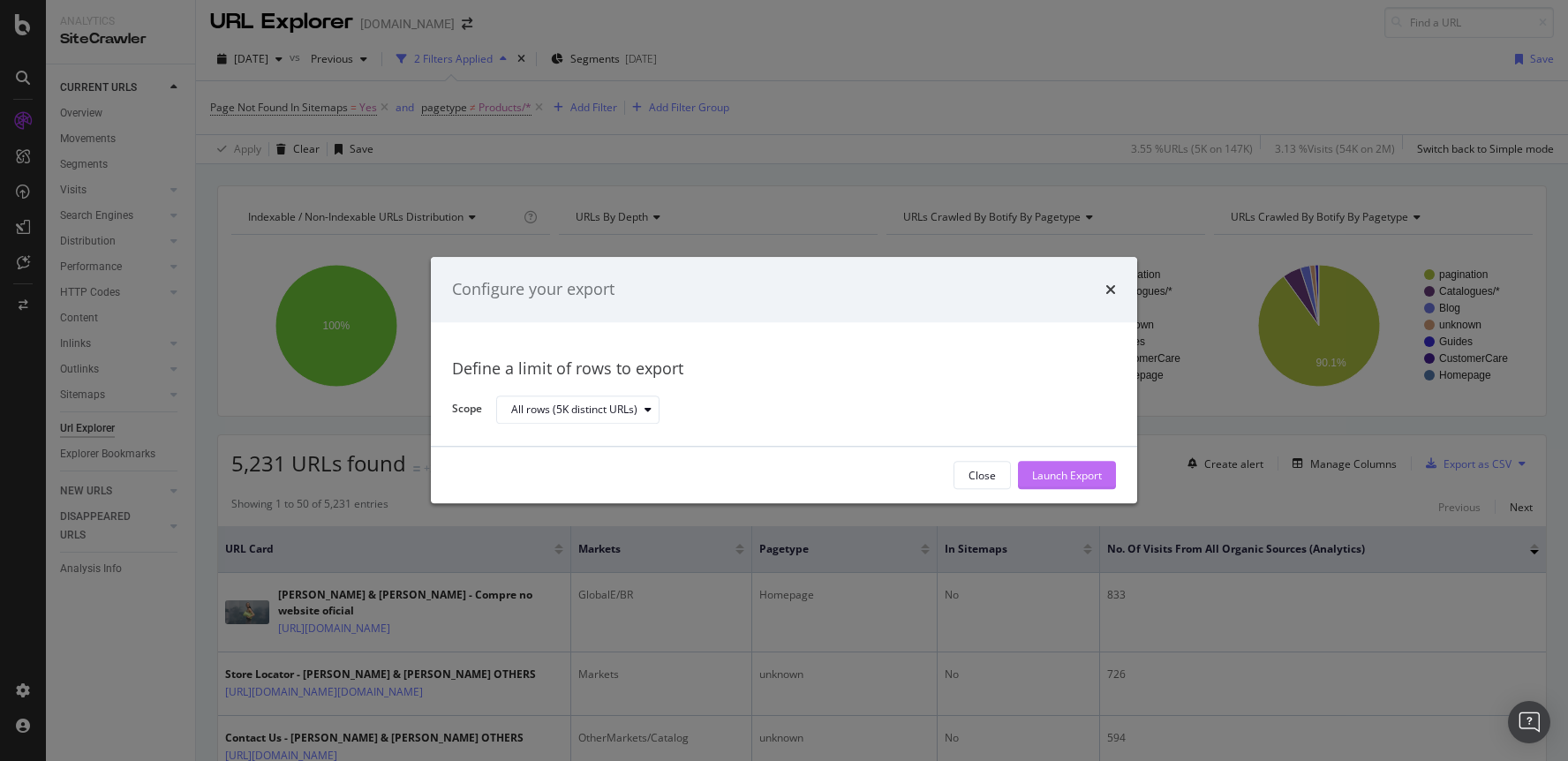
click at [1062, 477] on div "Launch Export" at bounding box center [1066, 476] width 70 height 15
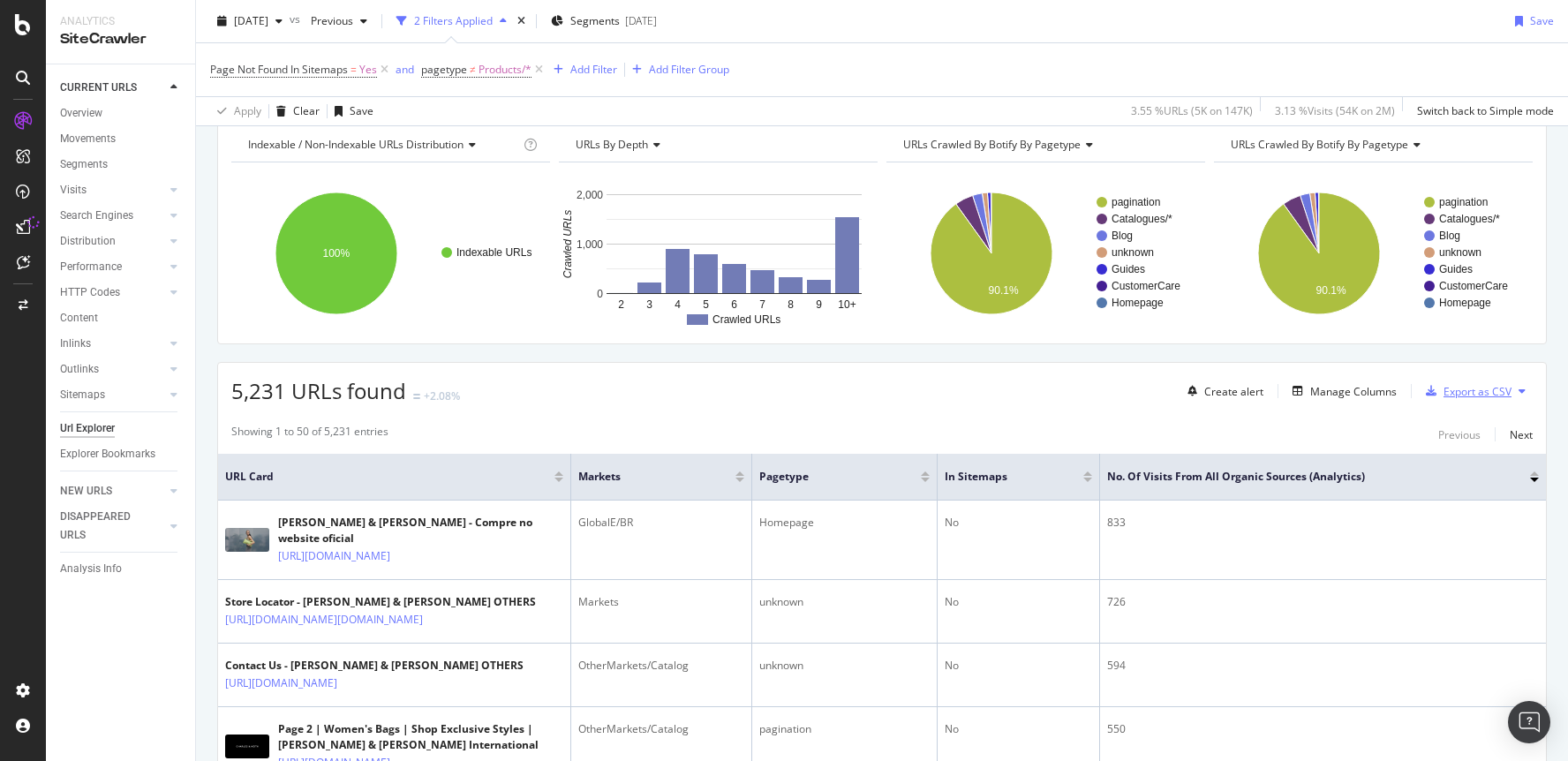
scroll to position [0, 0]
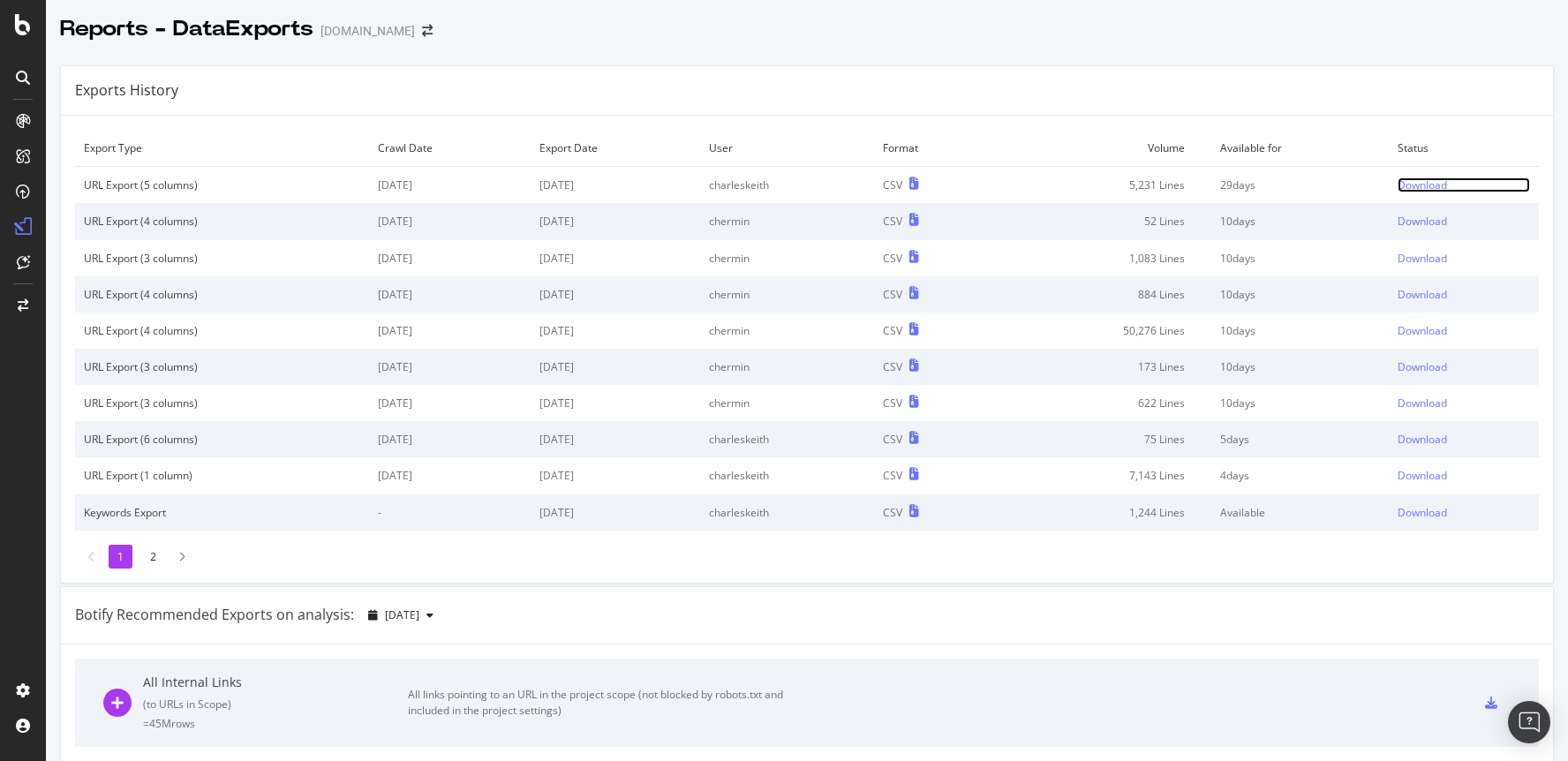
click at [1430, 185] on div "Download" at bounding box center [1422, 185] width 50 height 15
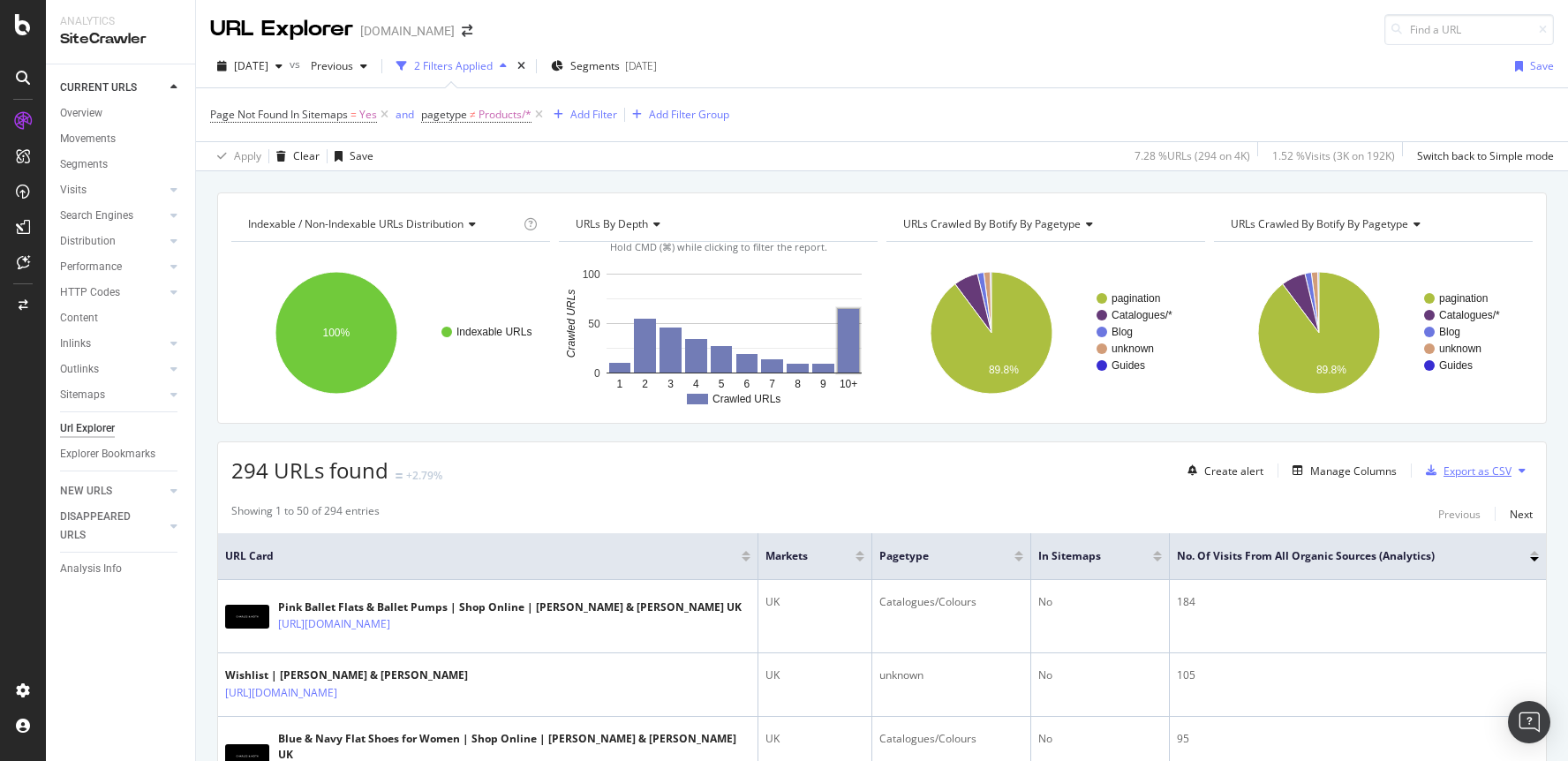
click at [1489, 473] on div "Export as CSV" at bounding box center [1476, 471] width 68 height 15
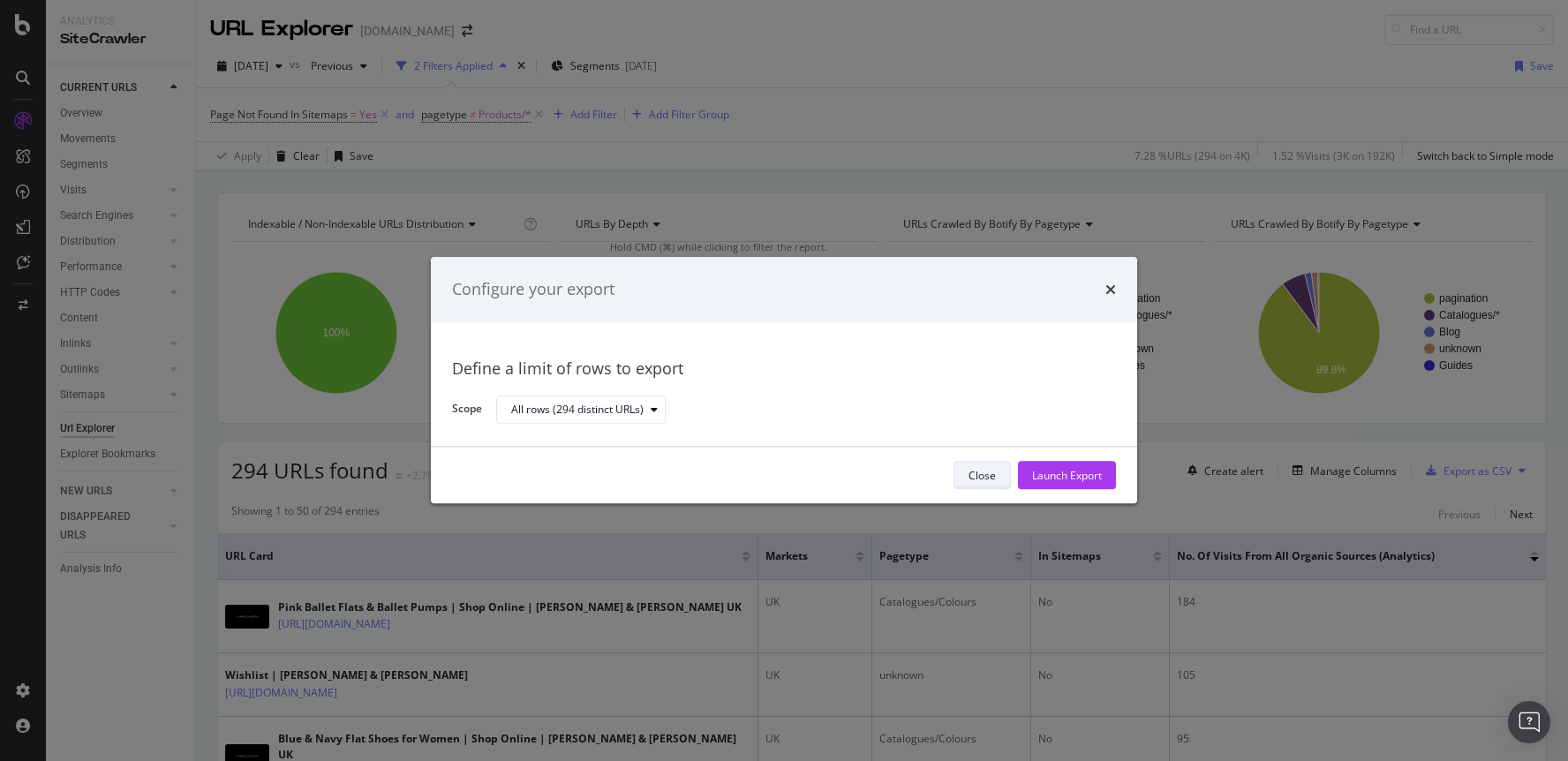
click at [968, 479] on div "Close" at bounding box center [981, 476] width 28 height 15
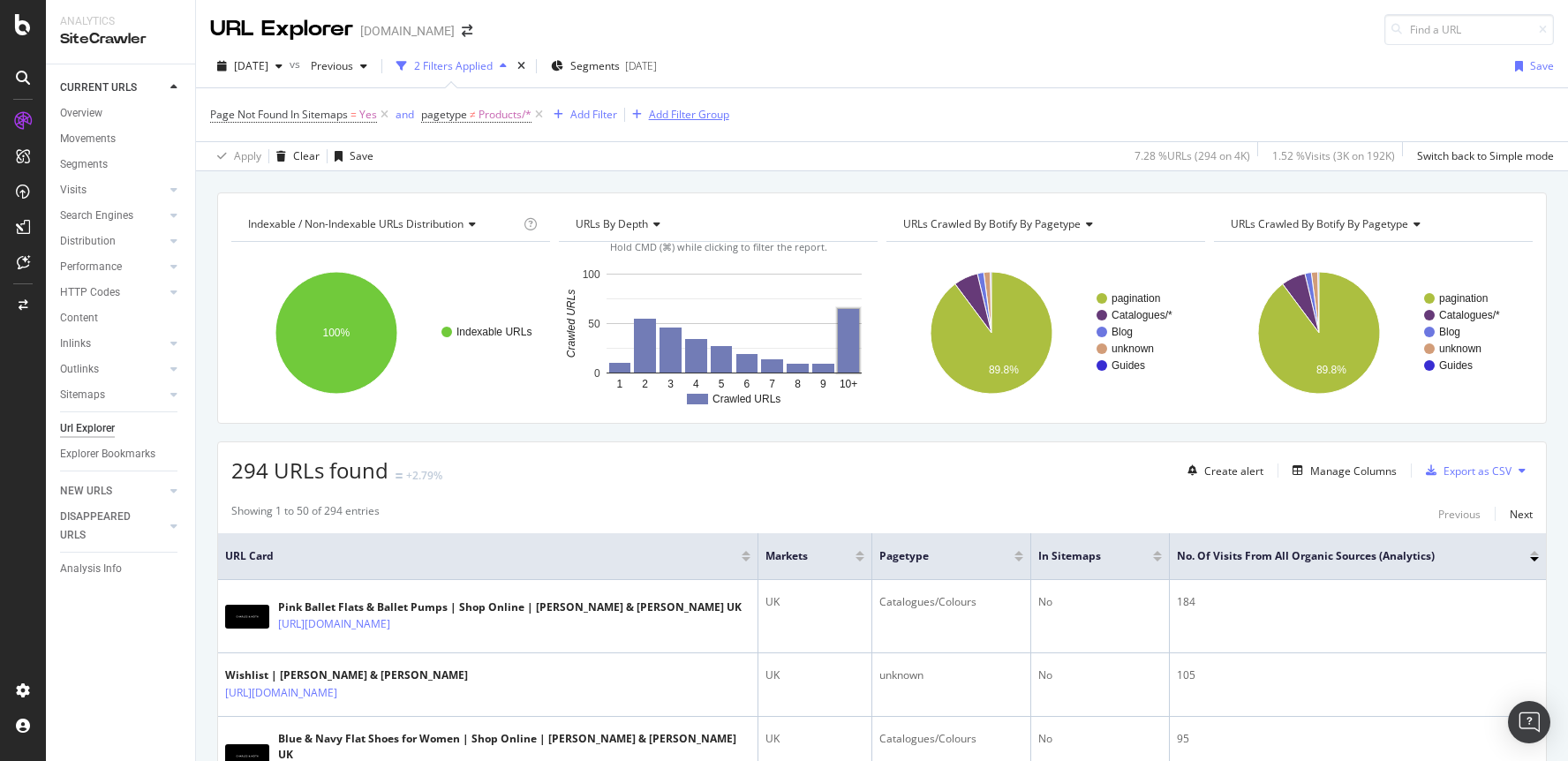
click at [713, 114] on div "Add Filter Group" at bounding box center [689, 114] width 80 height 15
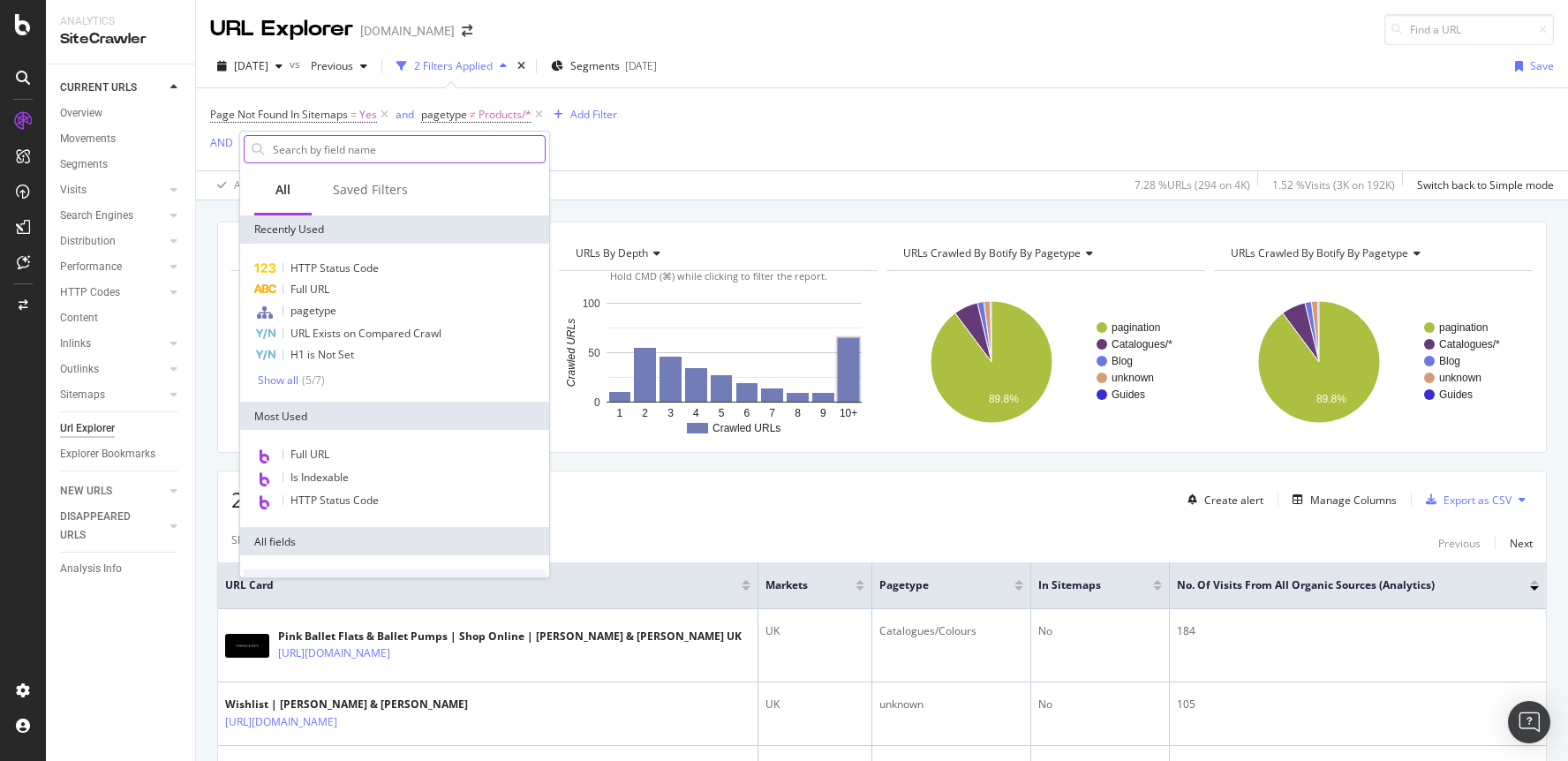
click at [328, 148] on input "text" at bounding box center [407, 150] width 274 height 27
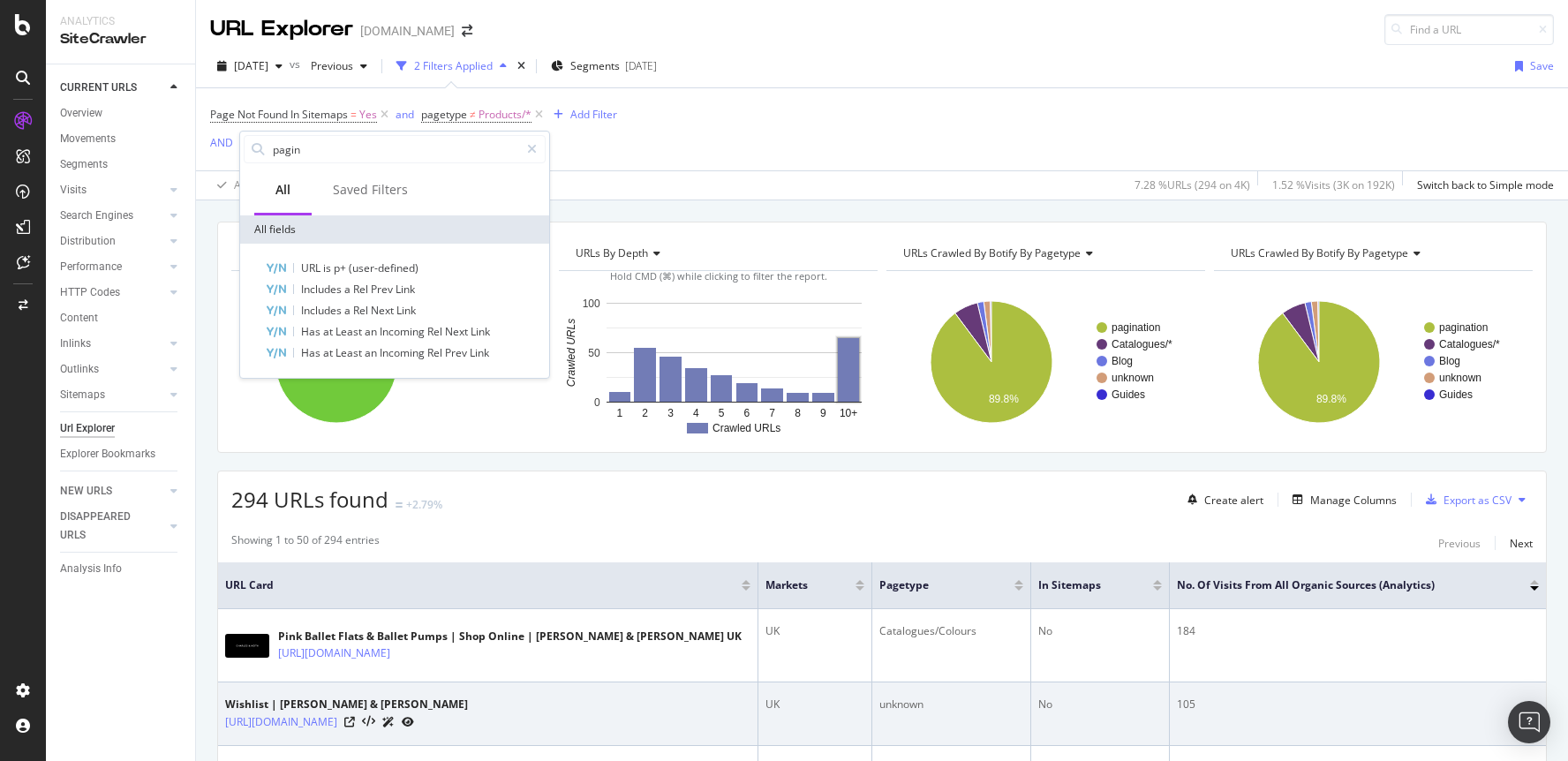
type input "pagin"
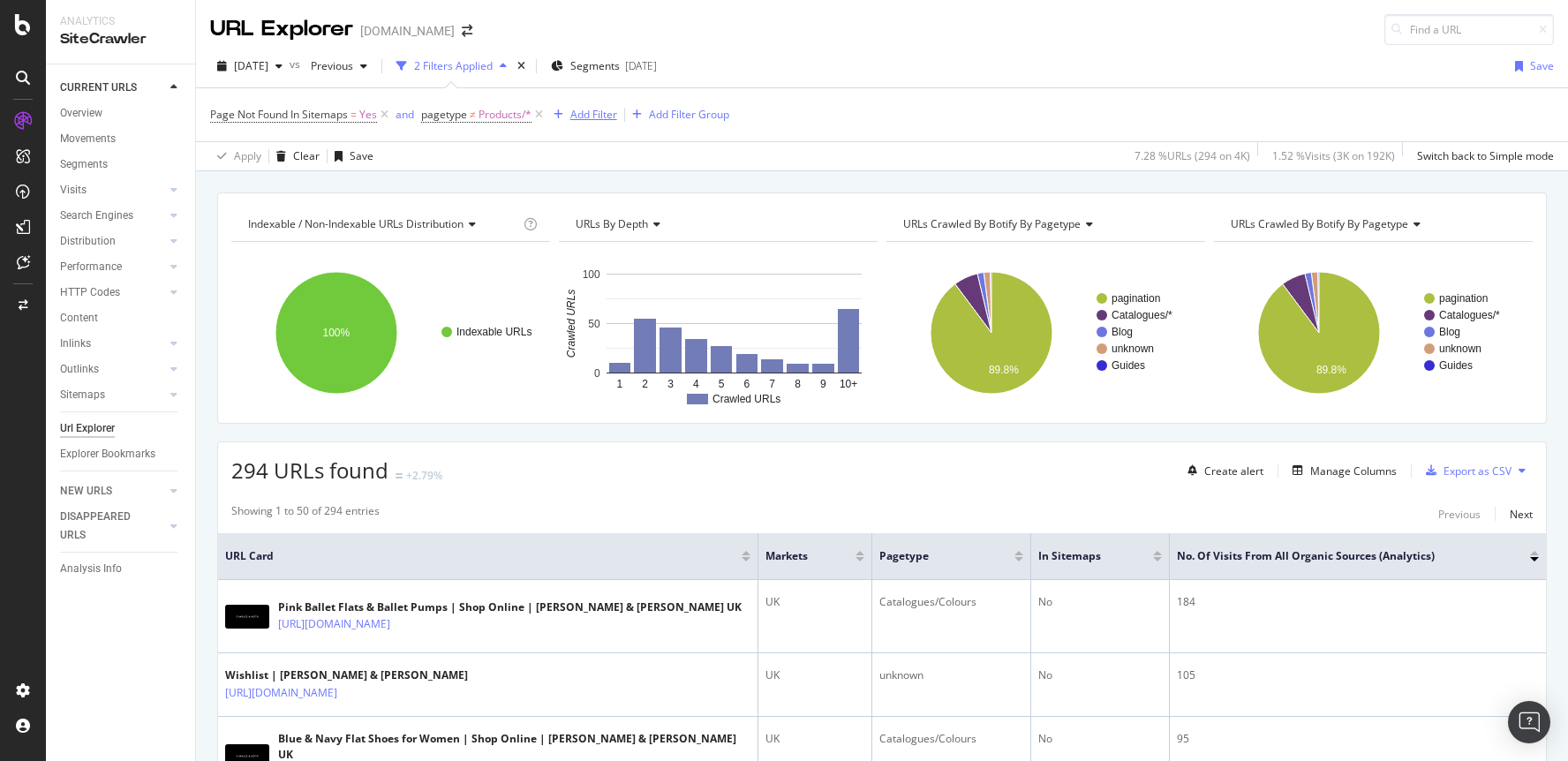
click at [586, 113] on div "Add Filter" at bounding box center [593, 114] width 47 height 15
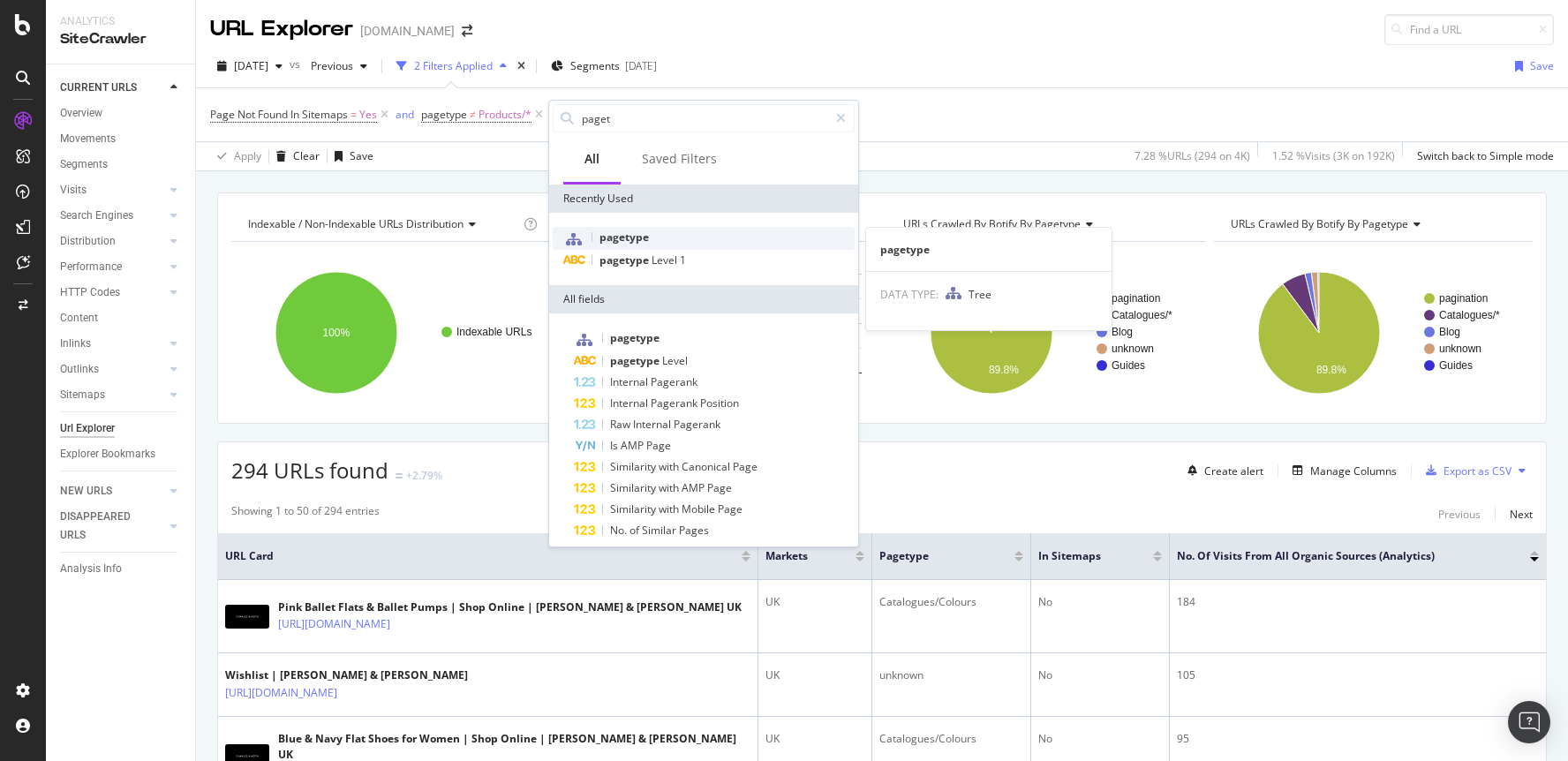
type input "paget"
click at [647, 245] on div "pagetype" at bounding box center [703, 238] width 302 height 23
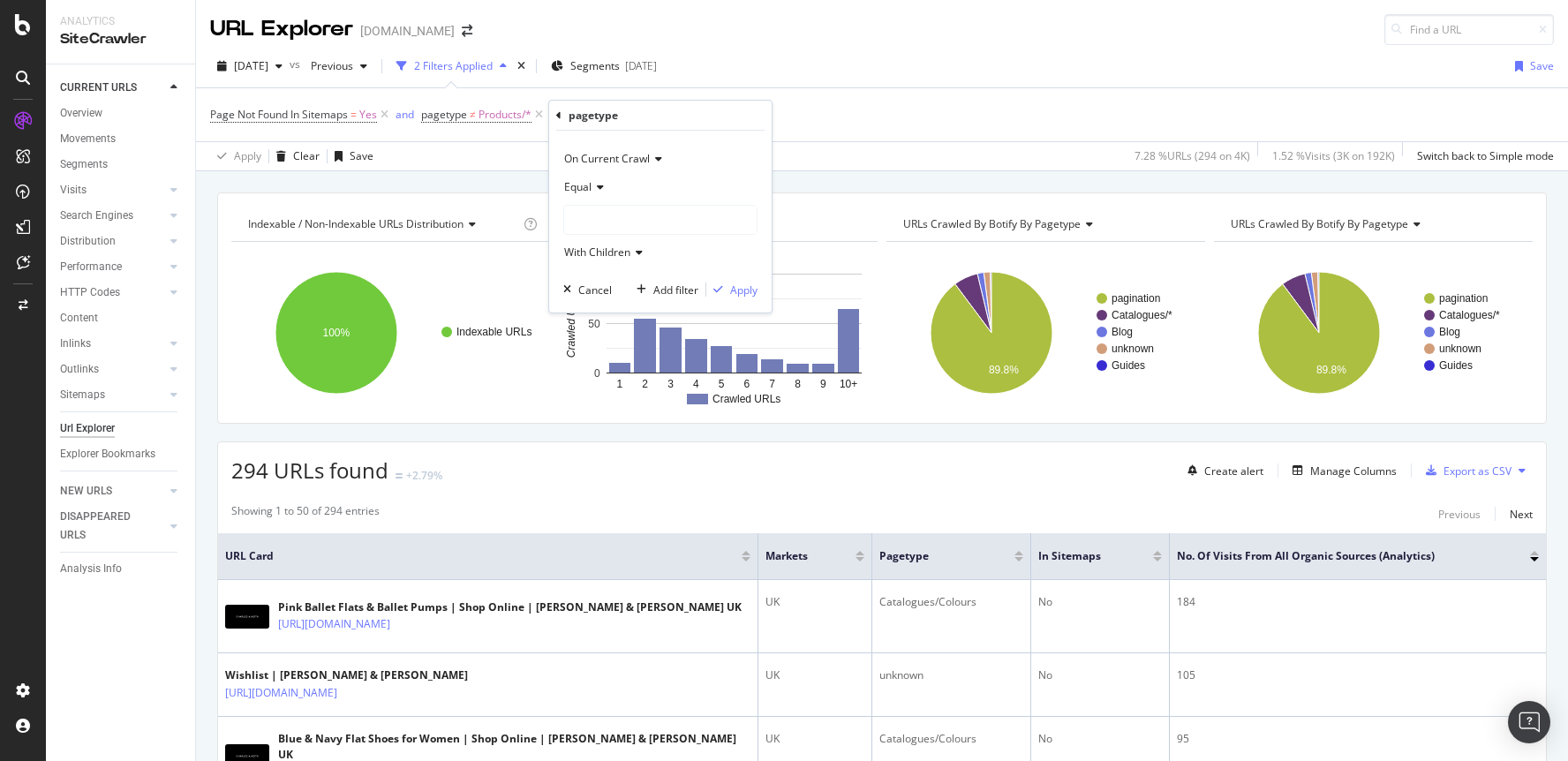
click at [589, 190] on span "Equal" at bounding box center [577, 187] width 28 height 15
click at [596, 245] on span "Not Equal" at bounding box center [596, 247] width 48 height 15
click at [602, 219] on div at bounding box center [660, 220] width 193 height 29
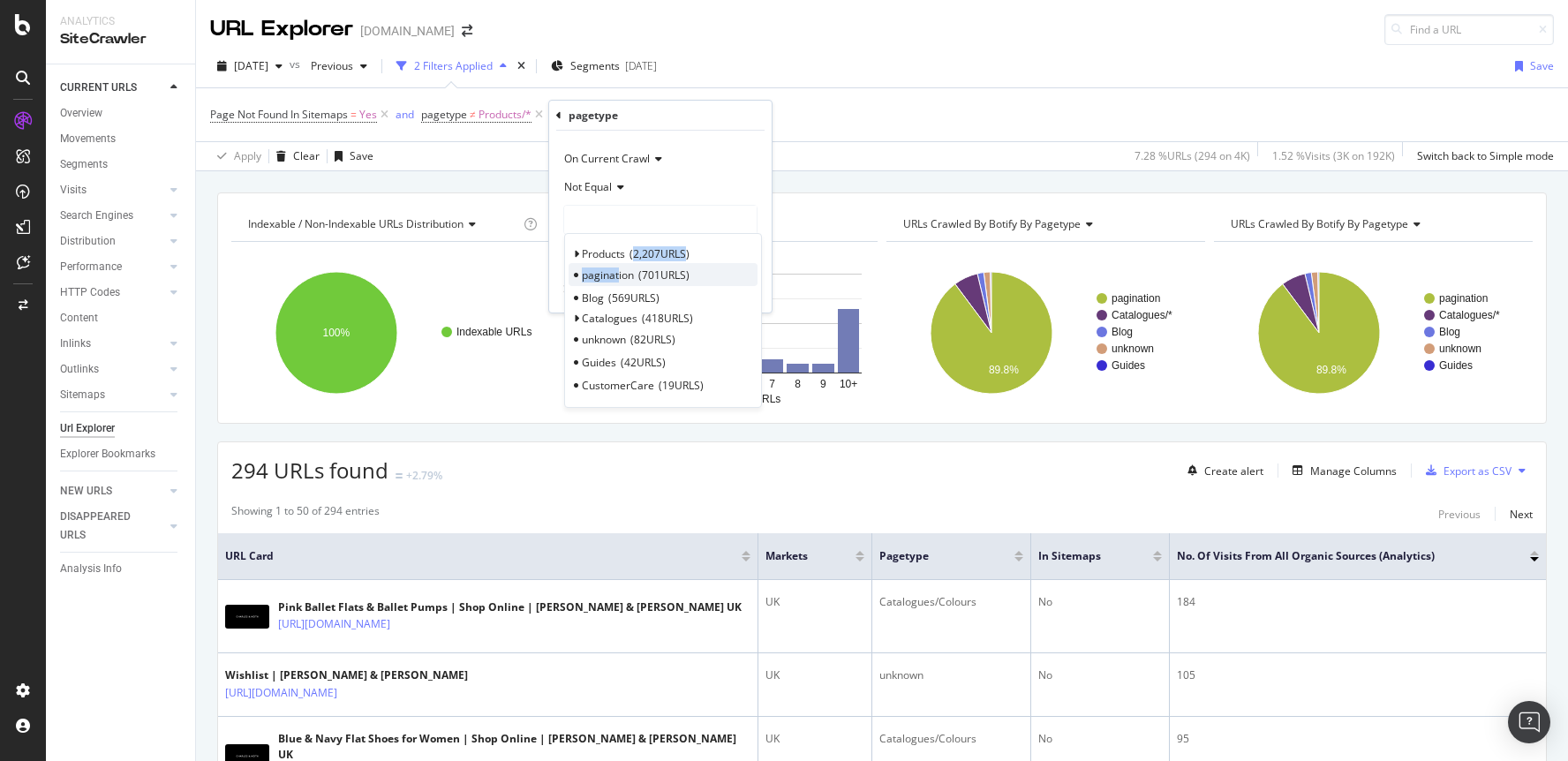
drag, startPoint x: 625, startPoint y: 252, endPoint x: 619, endPoint y: 278, distance: 26.7
click at [619, 278] on div "Products 2,207 URLS Select pagination 701 URLS Blog 569 URLS Catalogues 418 URL…" at bounding box center [662, 319] width 197 height 175
click at [619, 278] on span "pagination" at bounding box center [608, 275] width 52 height 15
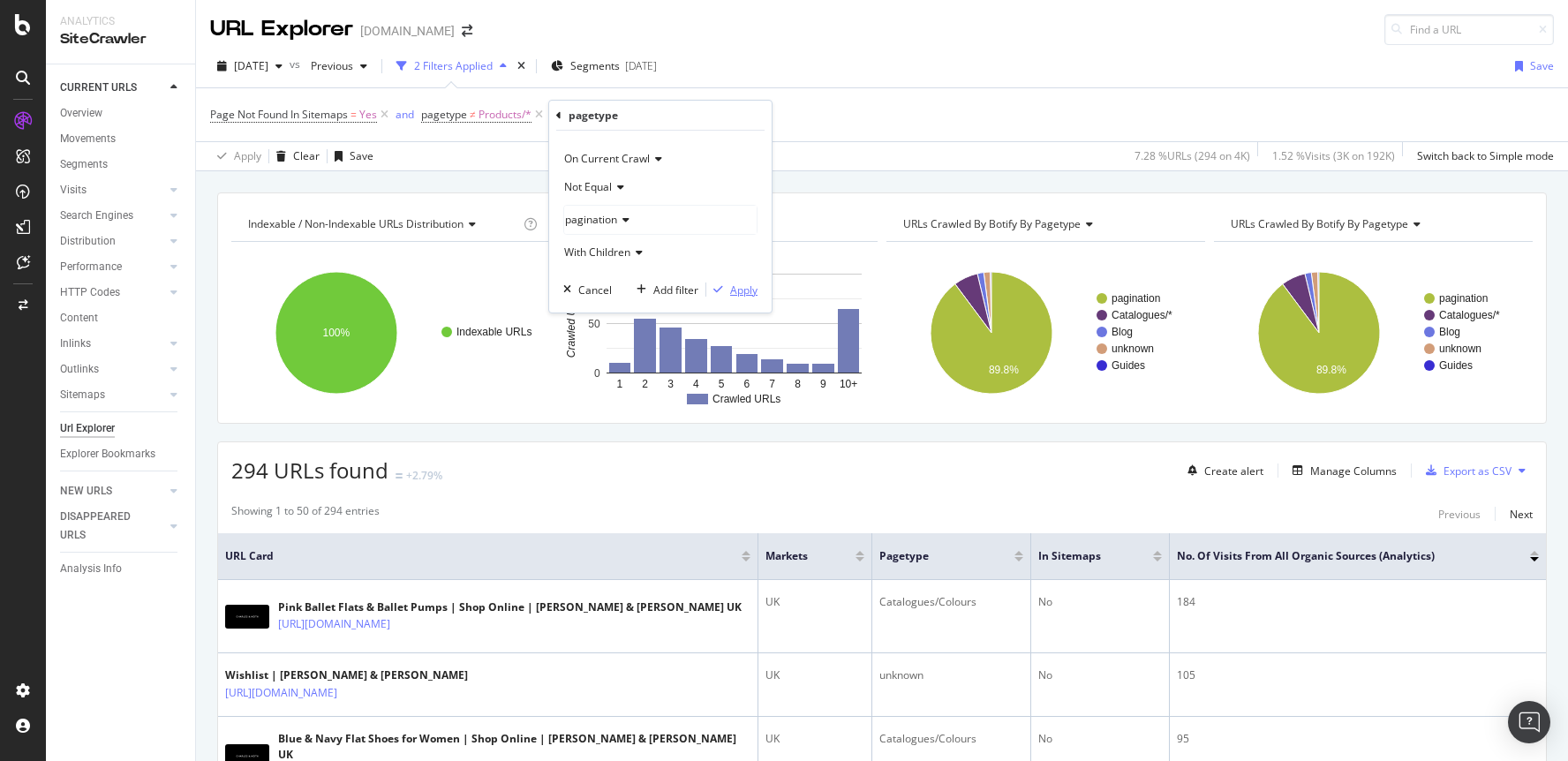
click at [737, 291] on div "Apply" at bounding box center [743, 290] width 28 height 15
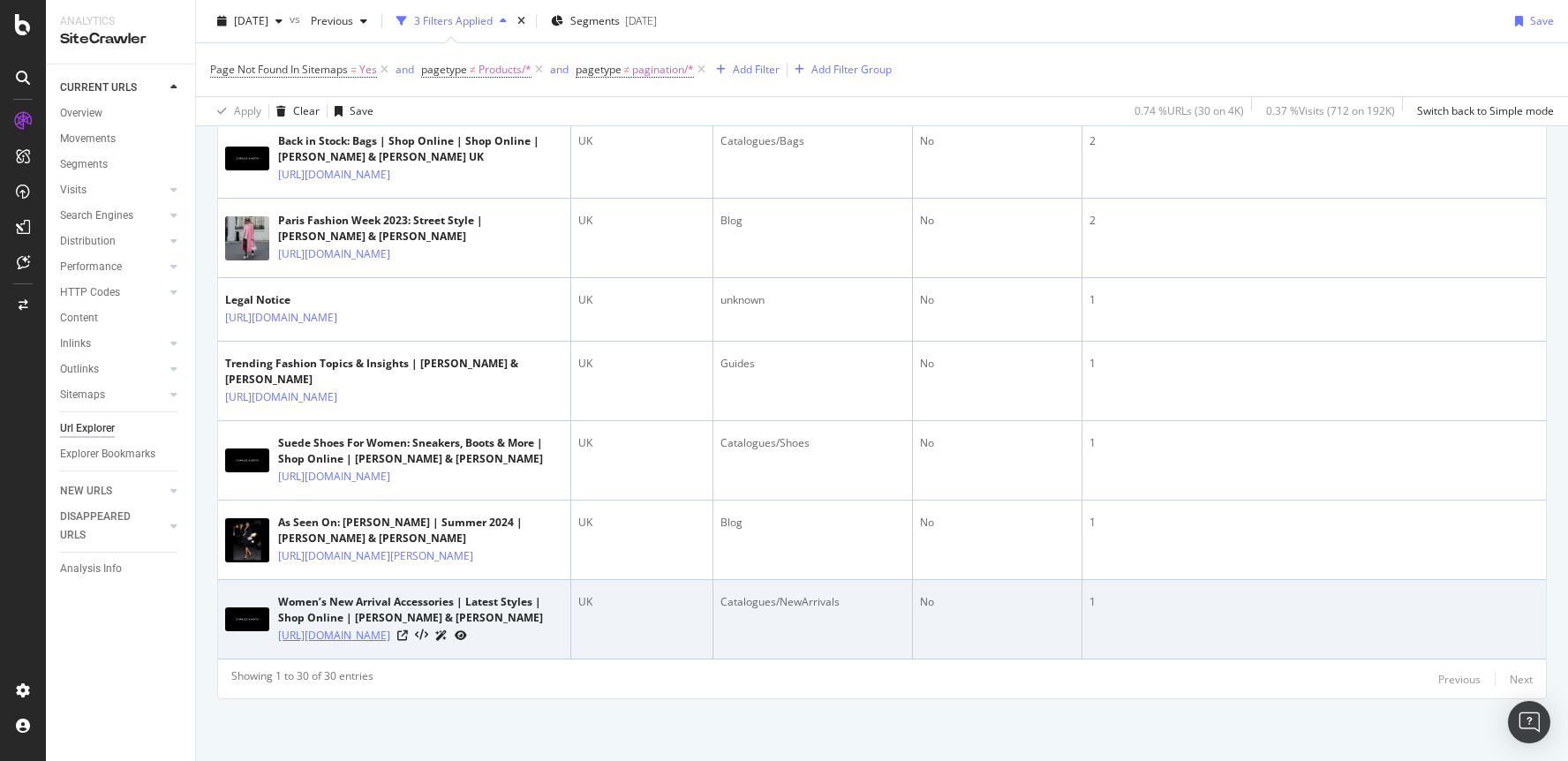
scroll to position [2694, 0]
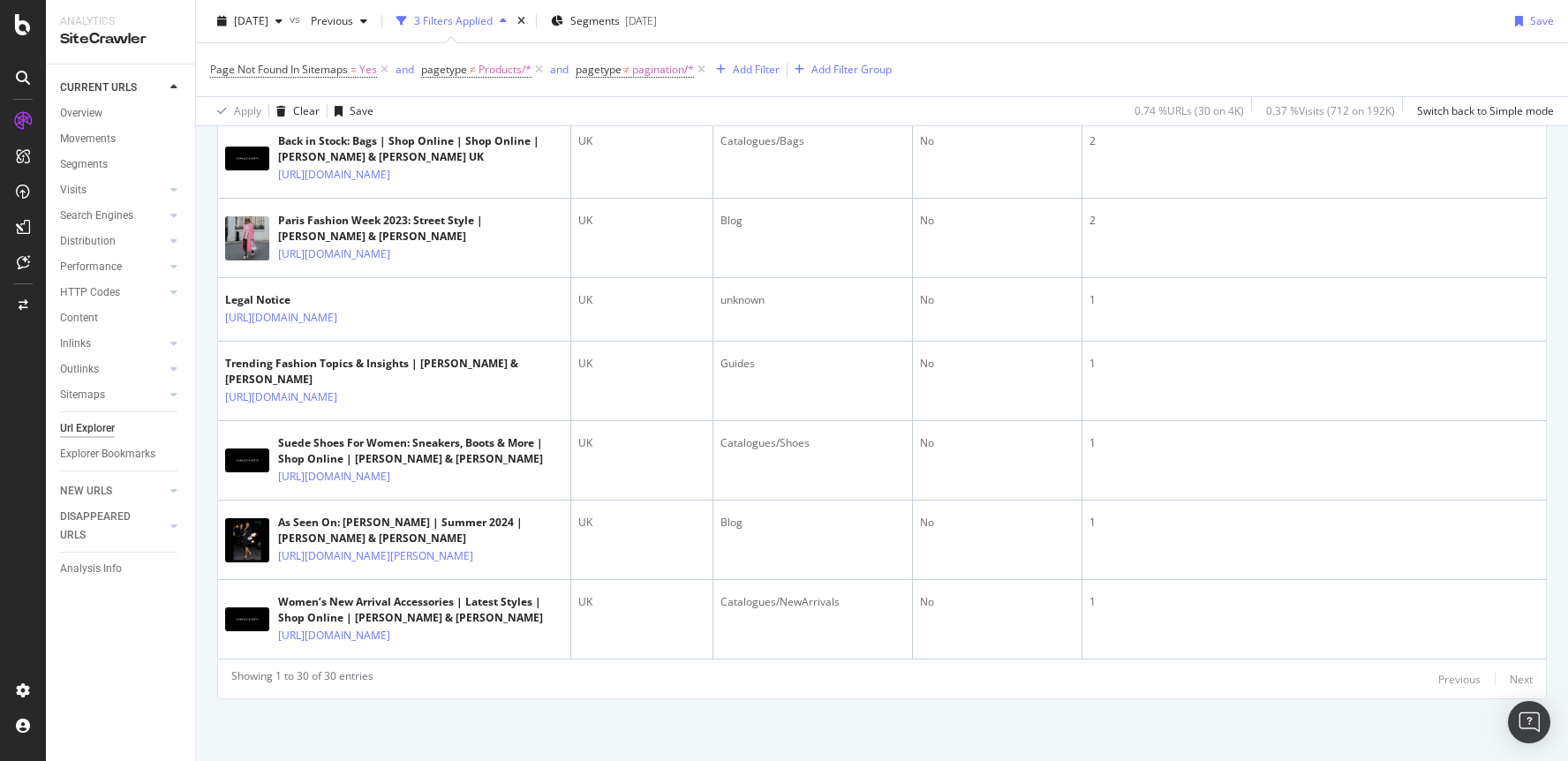
drag, startPoint x: 1267, startPoint y: 690, endPoint x: 1213, endPoint y: 738, distance: 72.2
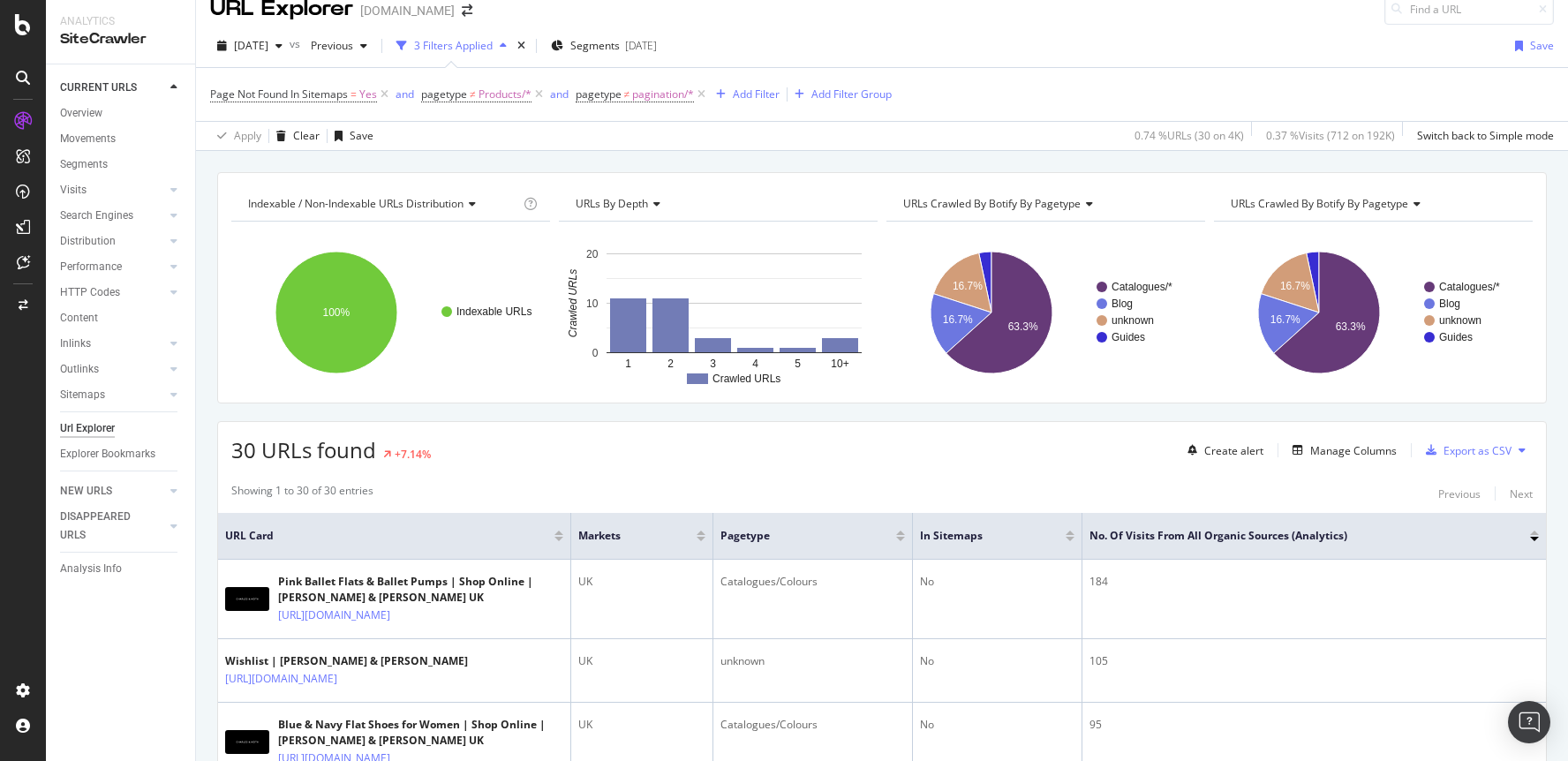
scroll to position [0, 0]
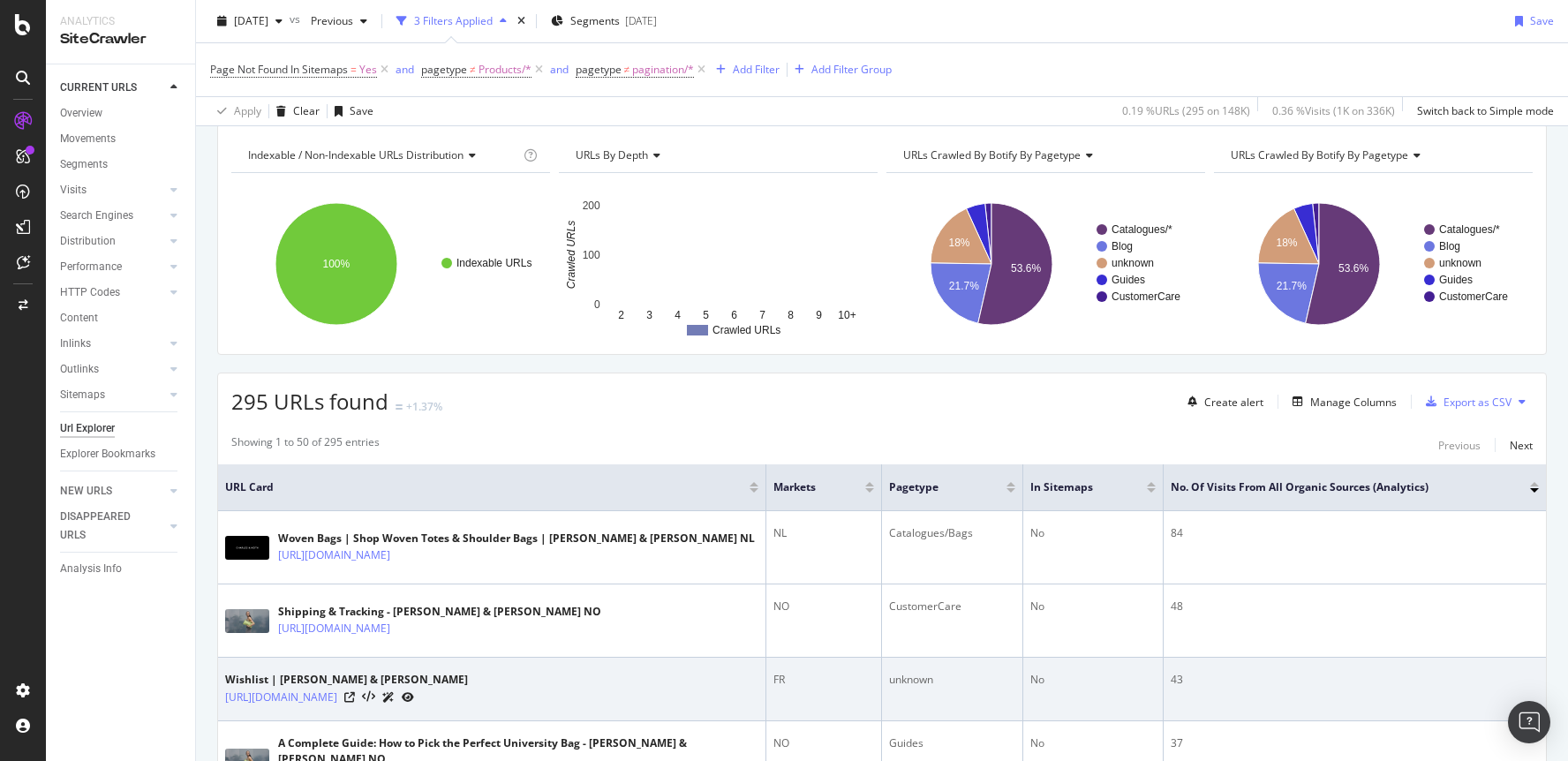
scroll to position [153, 0]
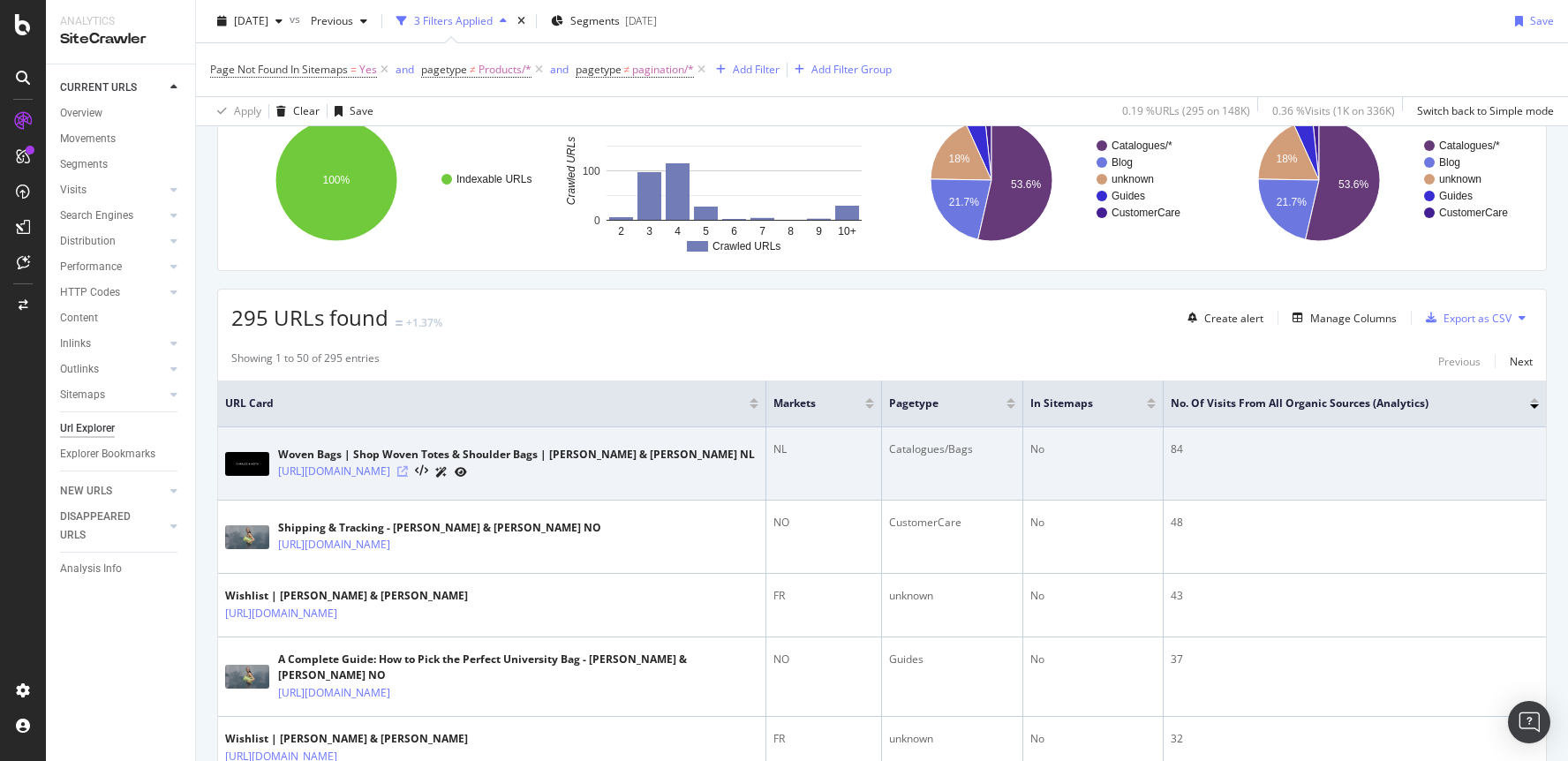
click at [408, 471] on icon at bounding box center [402, 471] width 10 height 10
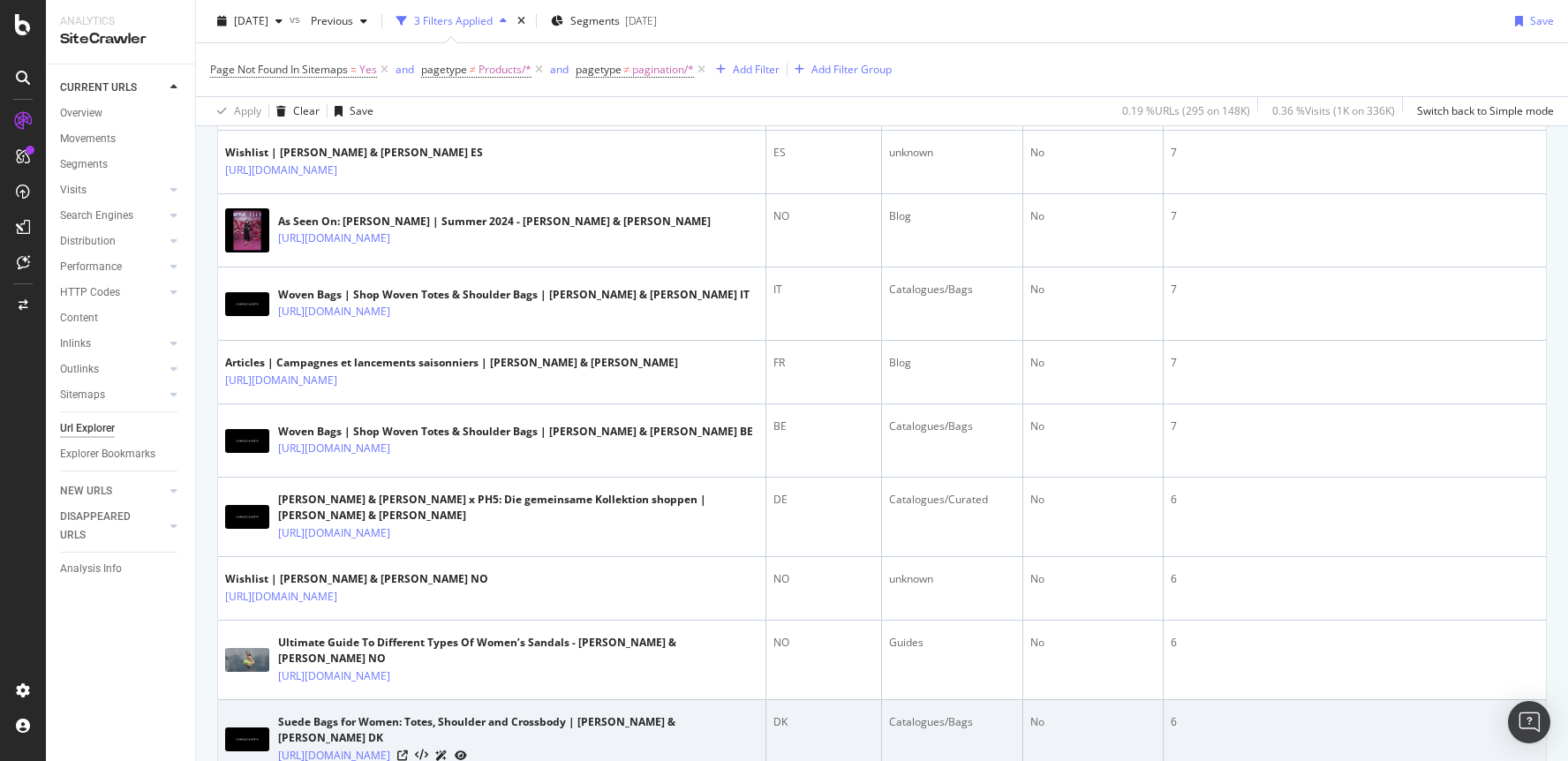
scroll to position [3499, 0]
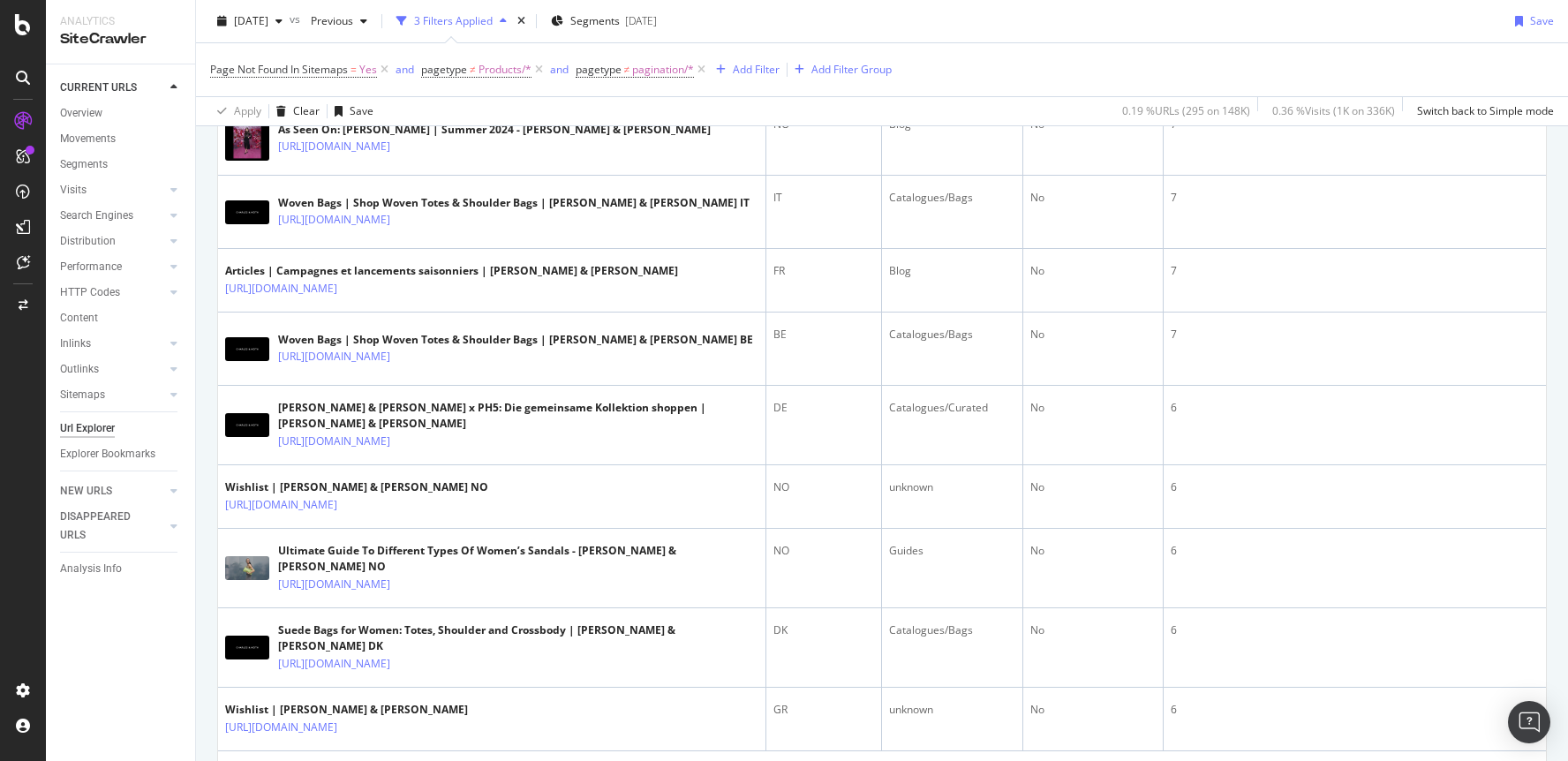
click at [1522, 760] on div "Next" at bounding box center [1521, 771] width 23 height 15
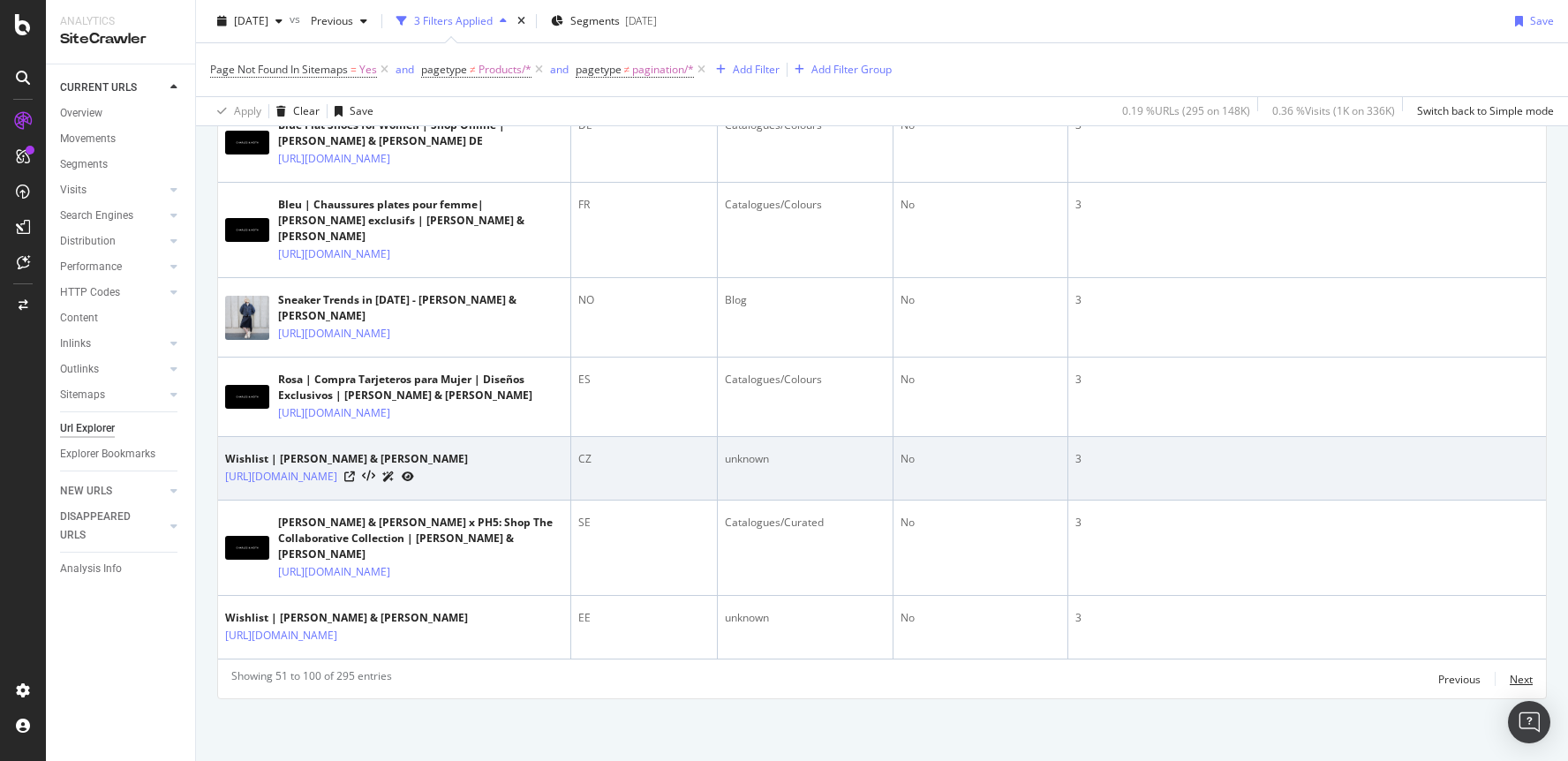
scroll to position [4128, 0]
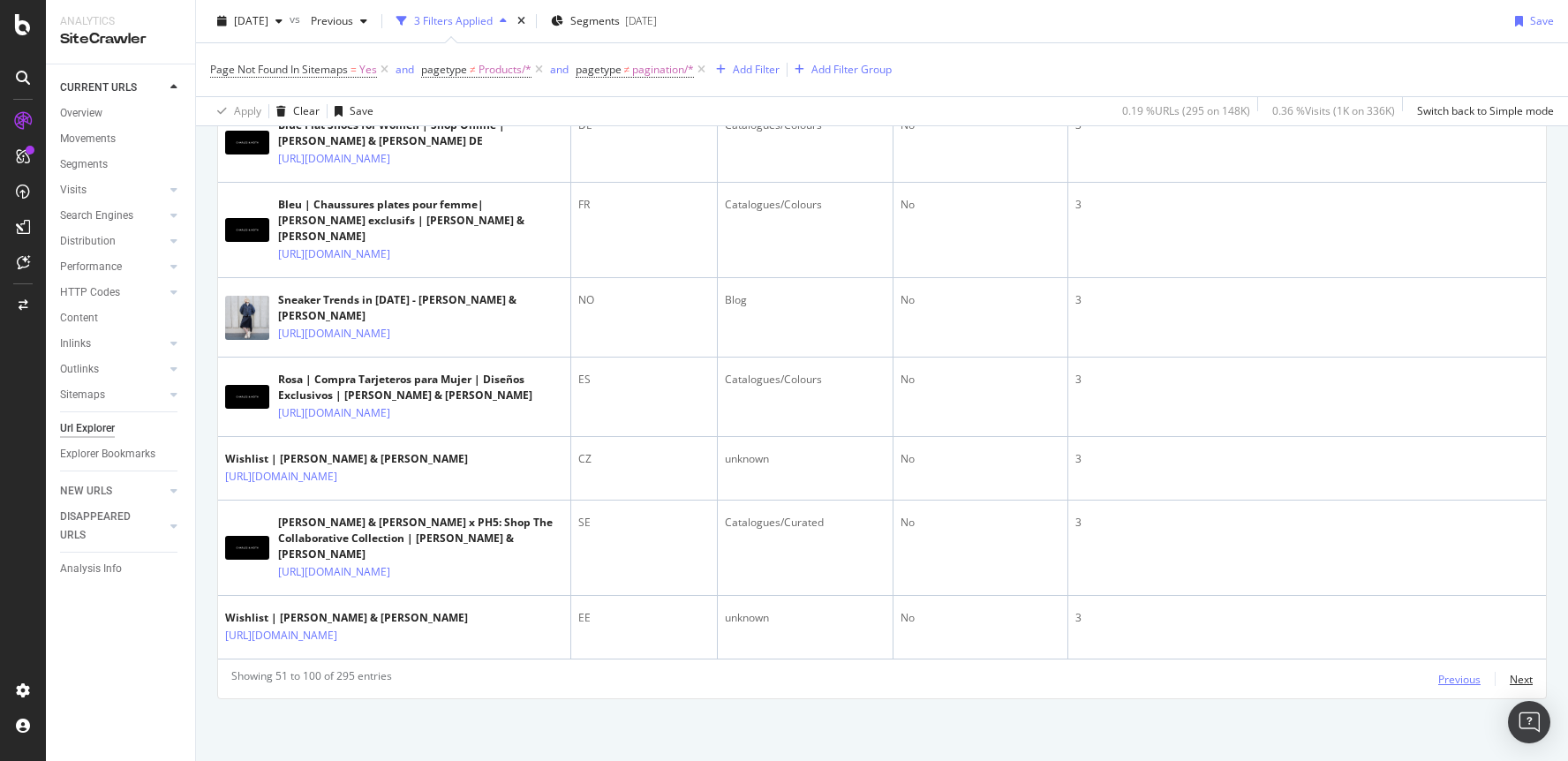
click at [1516, 674] on div "Next" at bounding box center [1521, 679] width 23 height 15
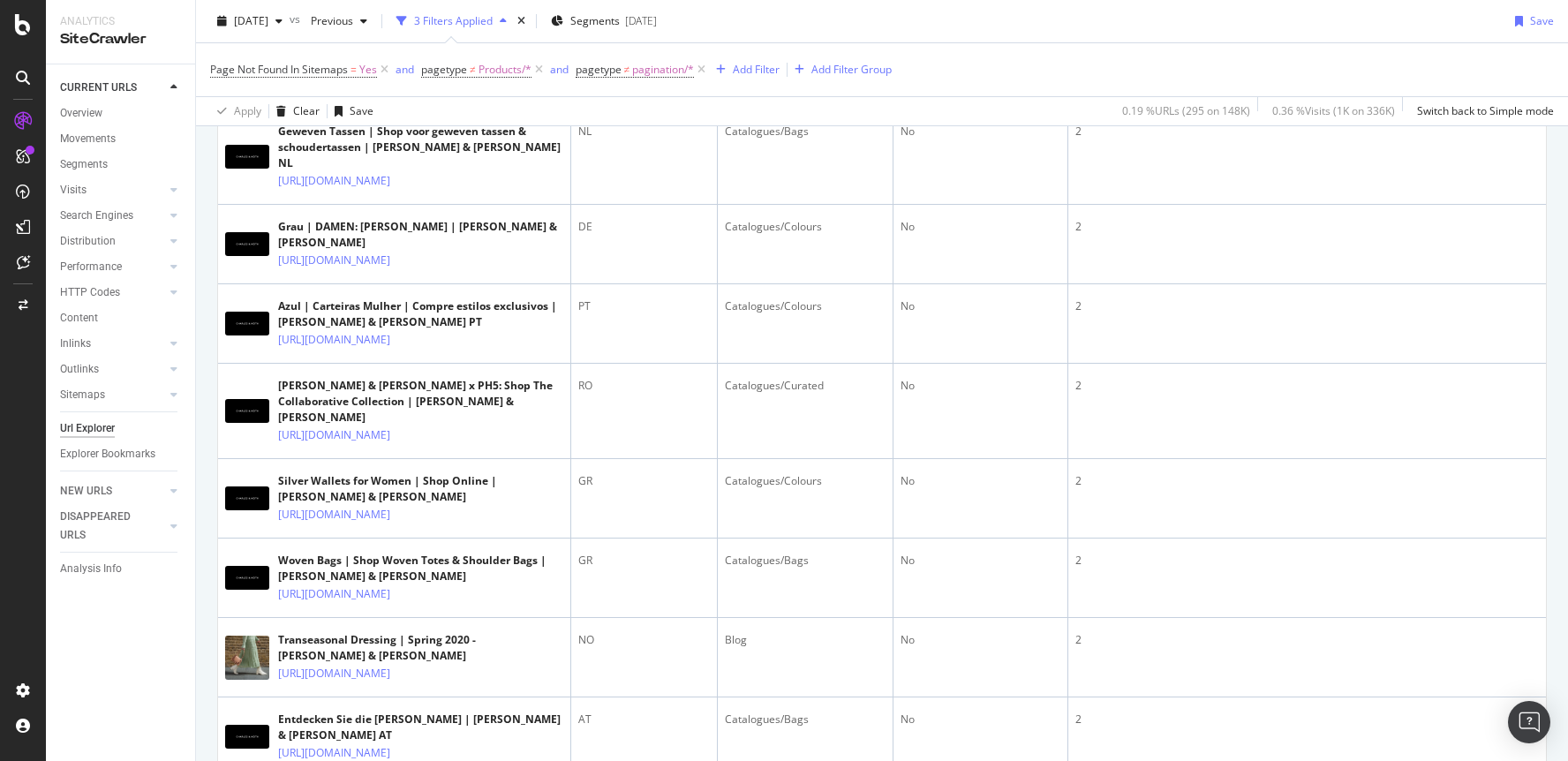
scroll to position [1847, 0]
click at [196, 21] on div "[DATE] vs Previous 3 Filters Applied Segments [DATE] Save" at bounding box center [881, 24] width 1372 height 35
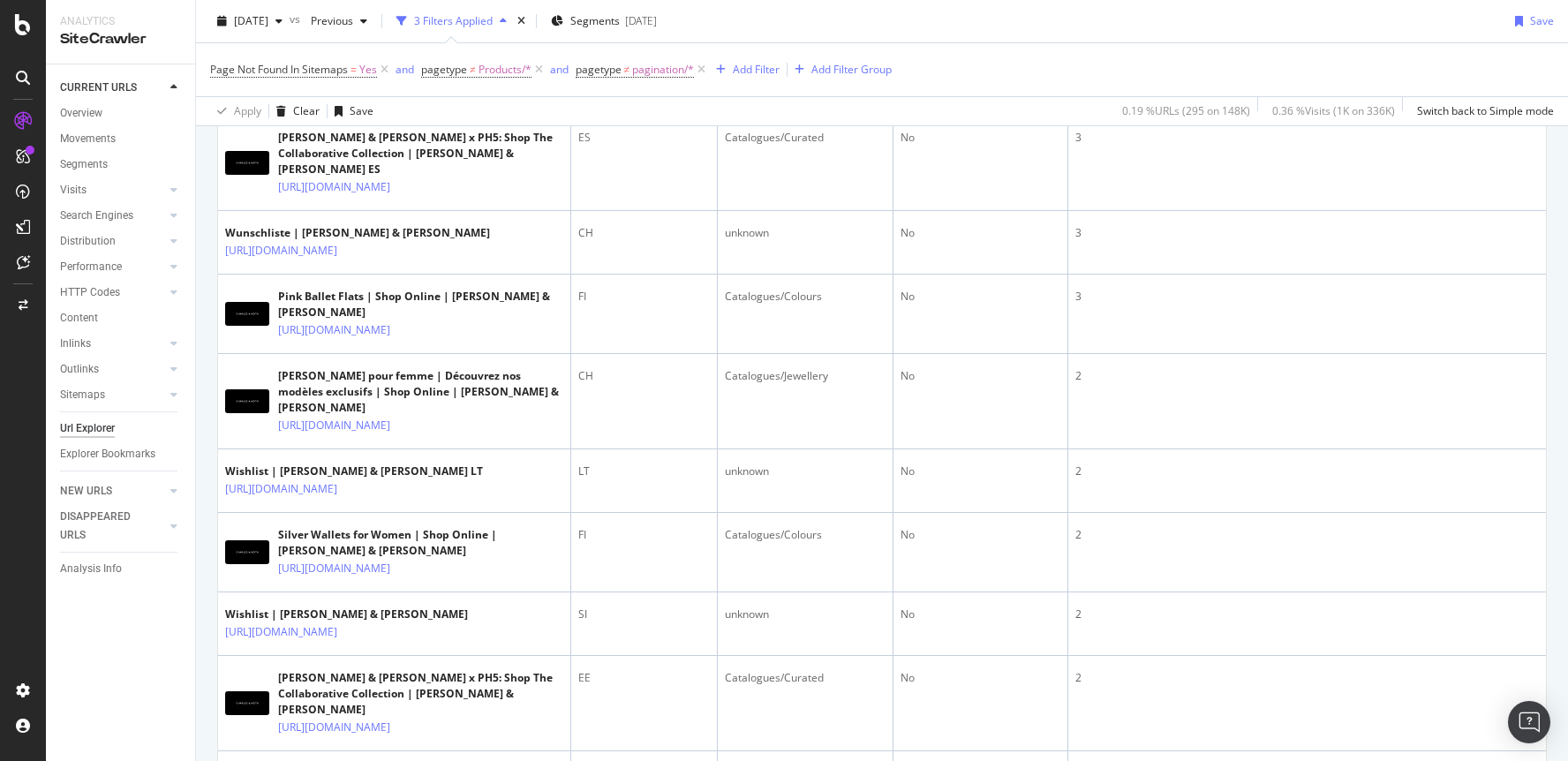
scroll to position [0, 0]
